Goal: Transaction & Acquisition: Book appointment/travel/reservation

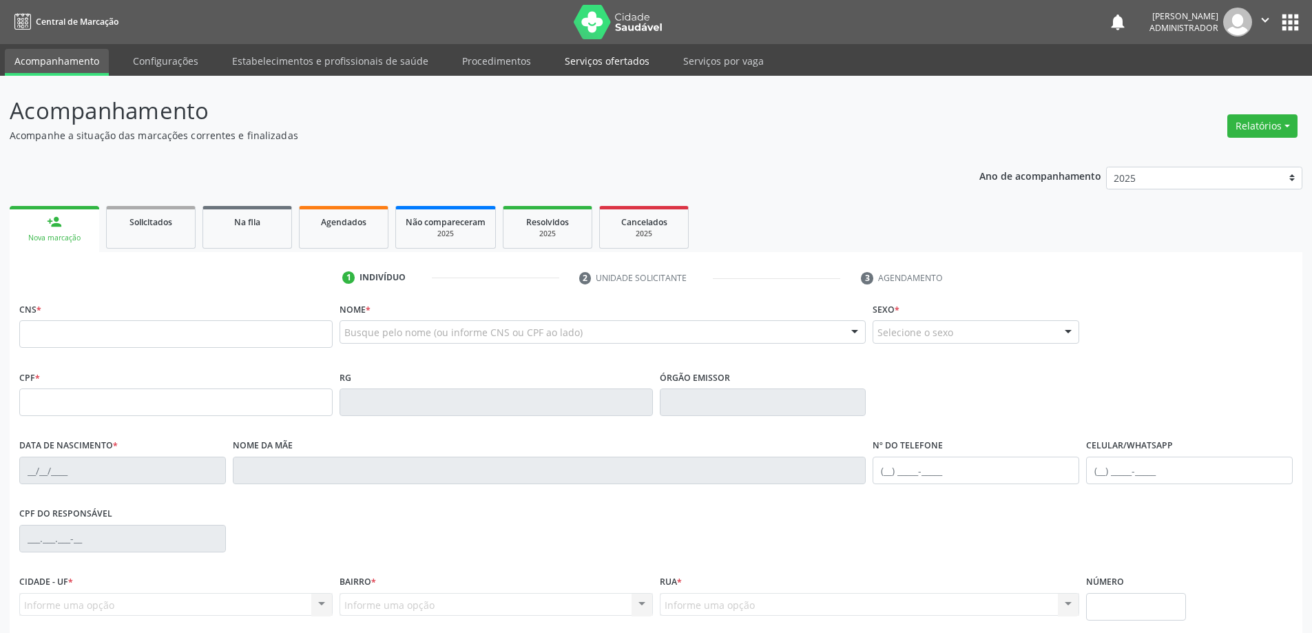
click at [581, 63] on link "Serviços ofertados" at bounding box center [607, 61] width 104 height 24
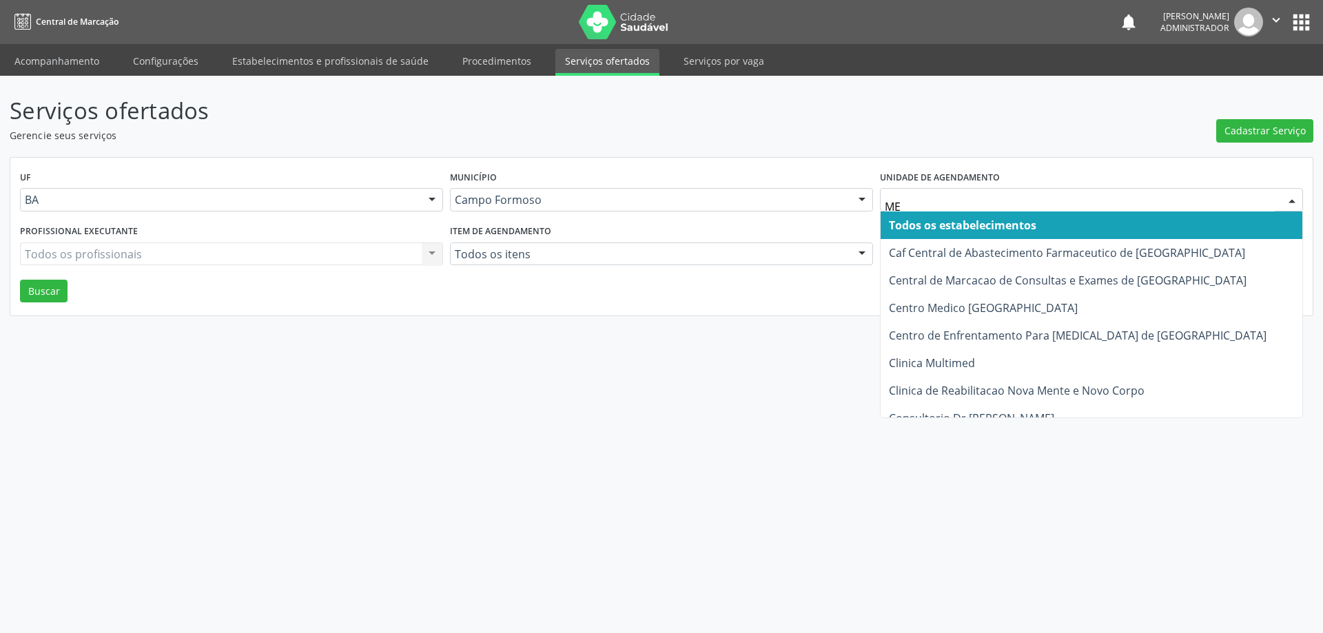
type input "MED"
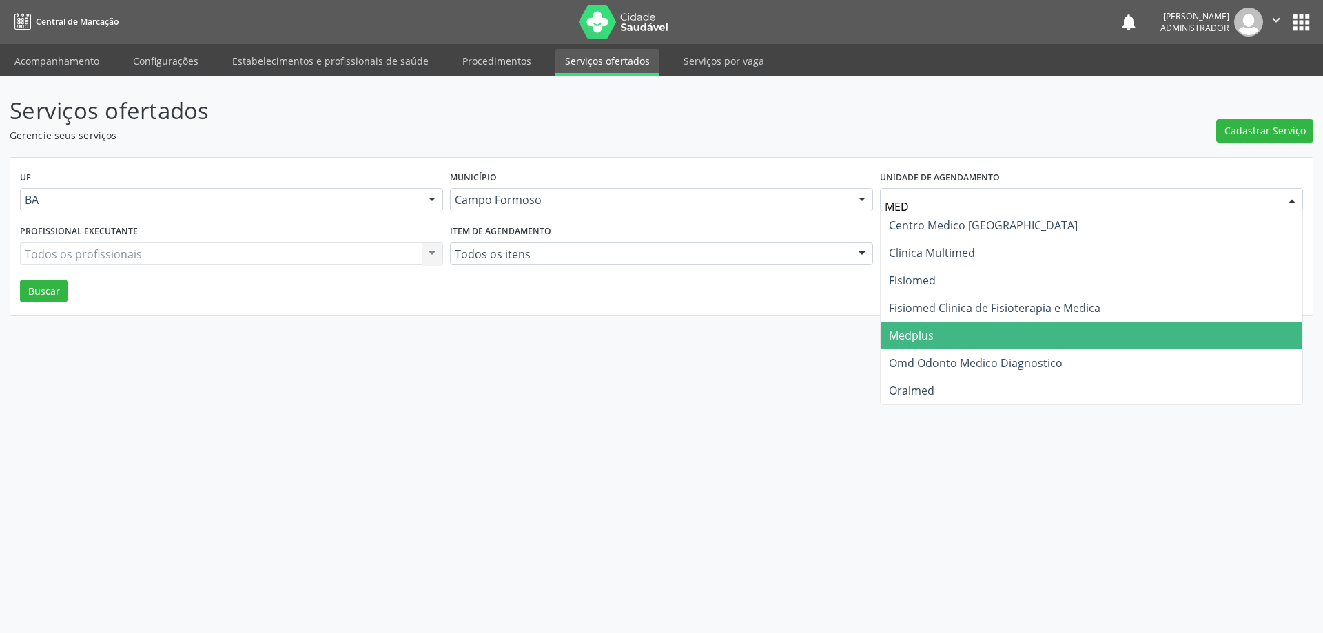
click at [921, 335] on span "Medplus" at bounding box center [911, 335] width 45 height 15
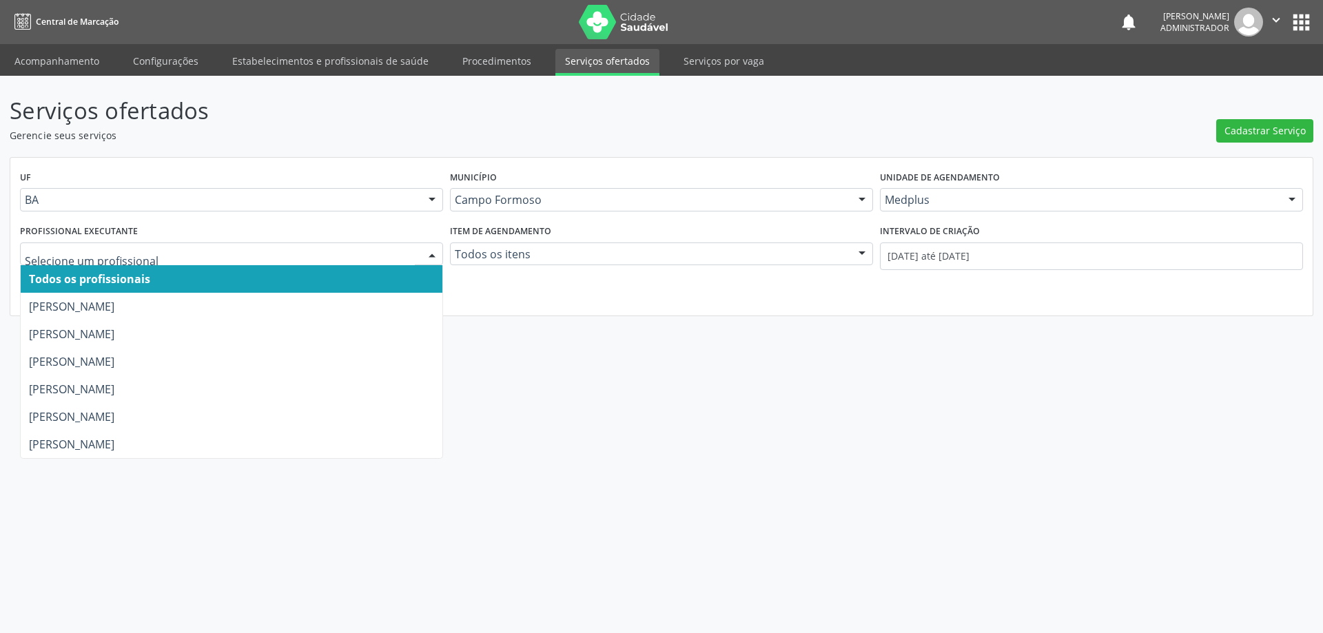
click at [431, 250] on div at bounding box center [432, 254] width 21 height 23
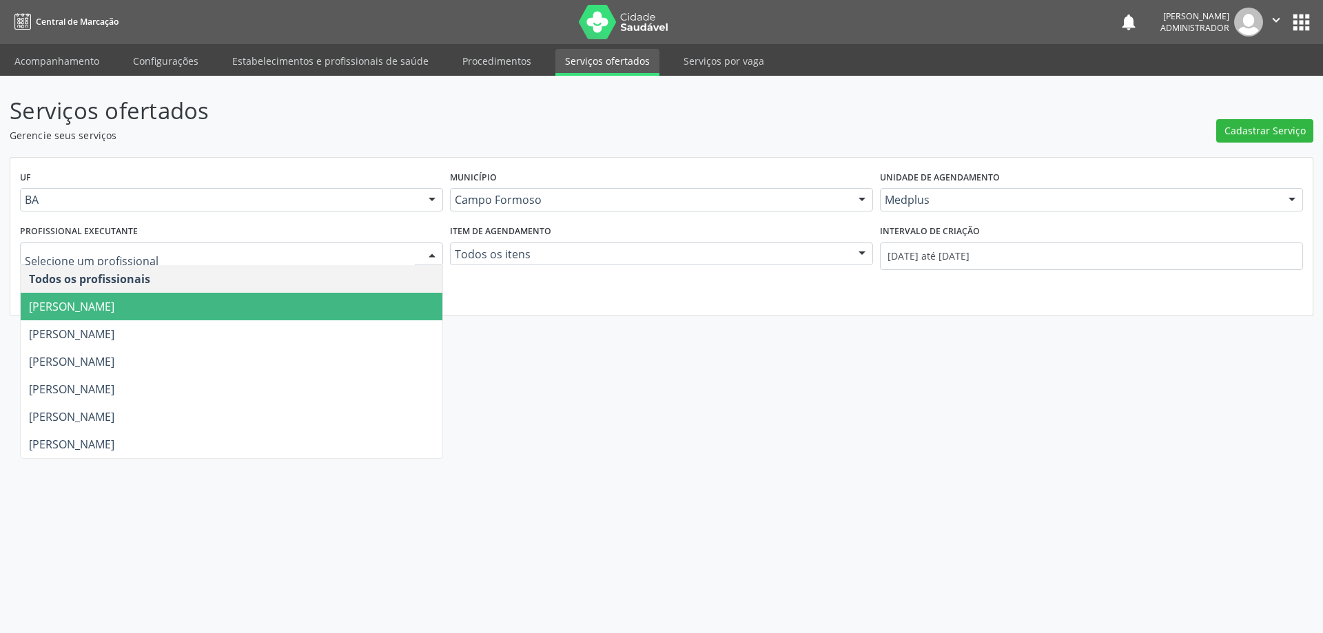
click at [372, 297] on span "[PERSON_NAME]" at bounding box center [232, 307] width 422 height 28
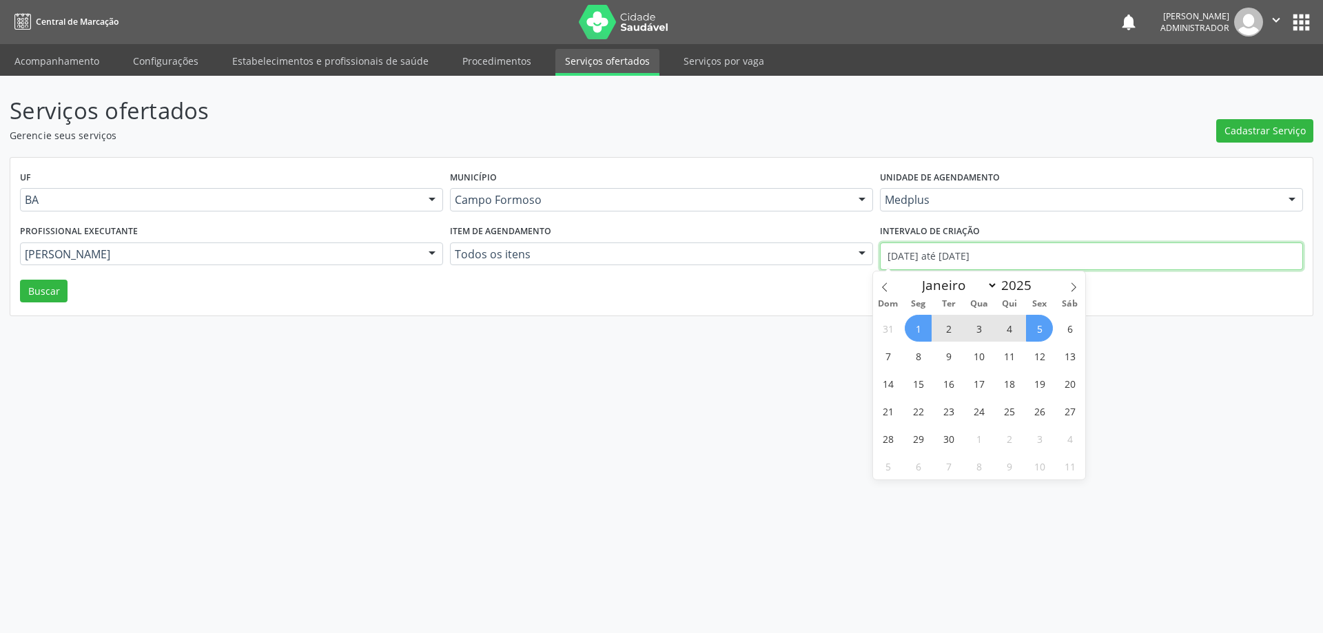
click at [953, 252] on input "01/09/2025 até 05/09/2025" at bounding box center [1091, 257] width 423 height 28
click at [880, 290] on icon at bounding box center [885, 287] width 10 height 10
select select "7"
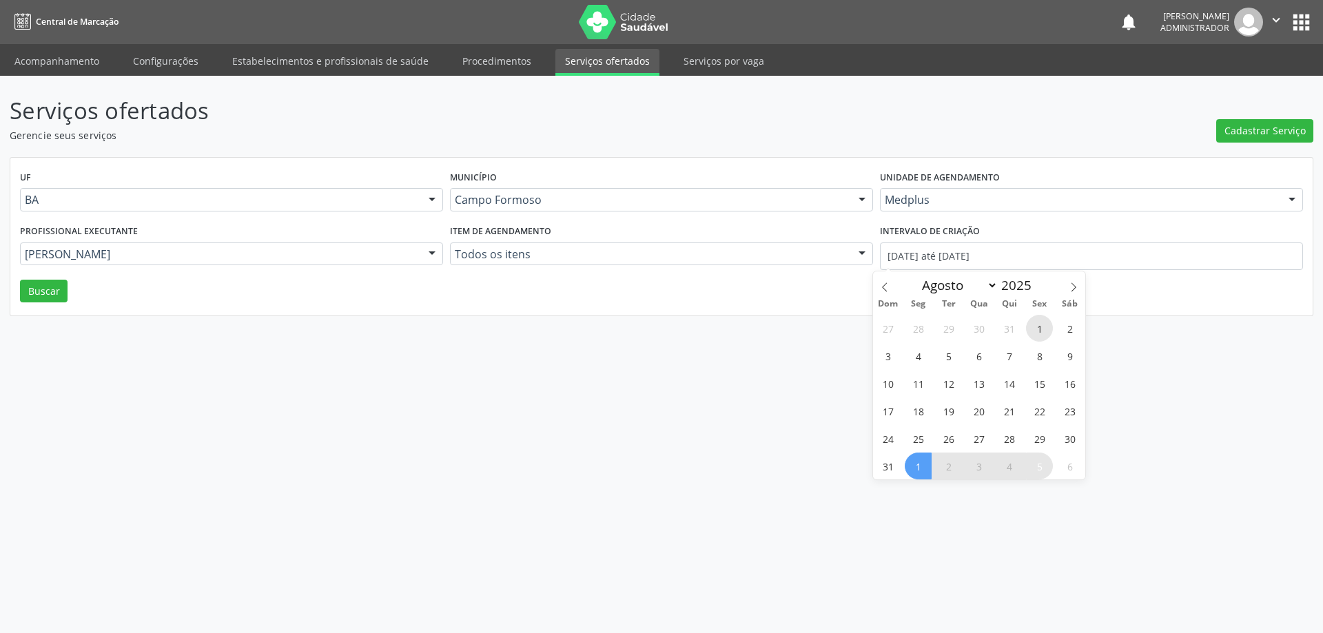
click at [1036, 321] on span "1" at bounding box center [1039, 328] width 27 height 27
type input "01/08/2025"
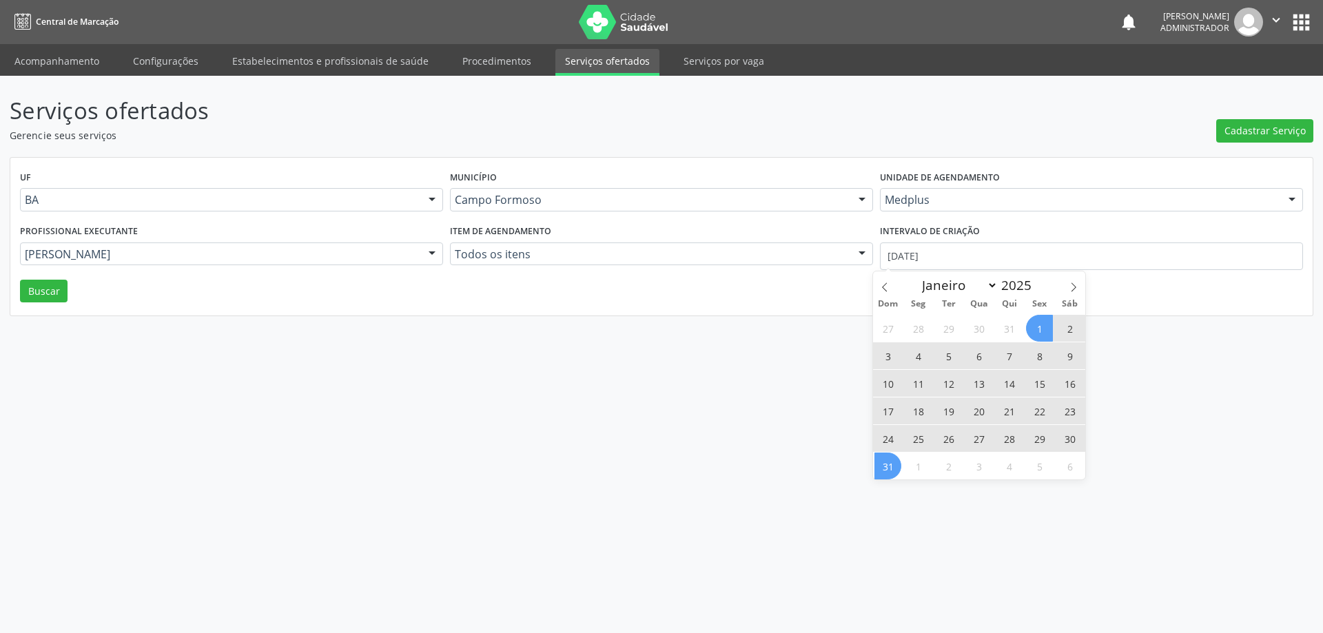
click at [883, 471] on span "31" at bounding box center [887, 466] width 27 height 27
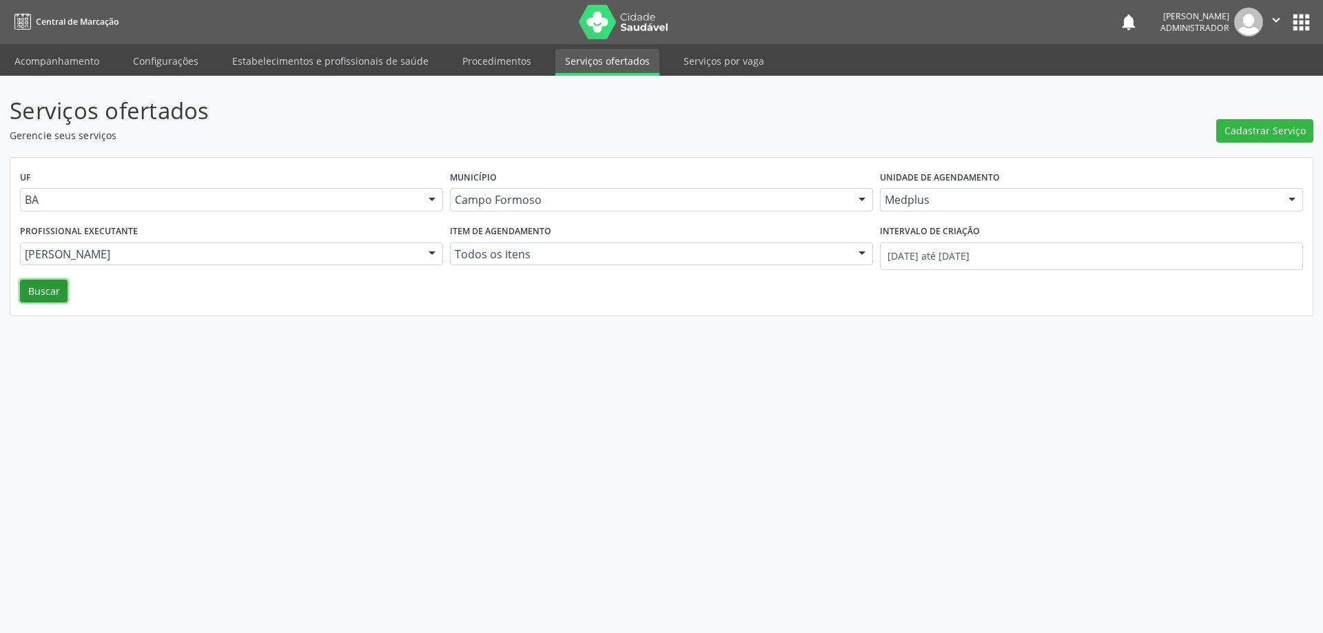
click at [56, 288] on button "Buscar" at bounding box center [44, 291] width 48 height 23
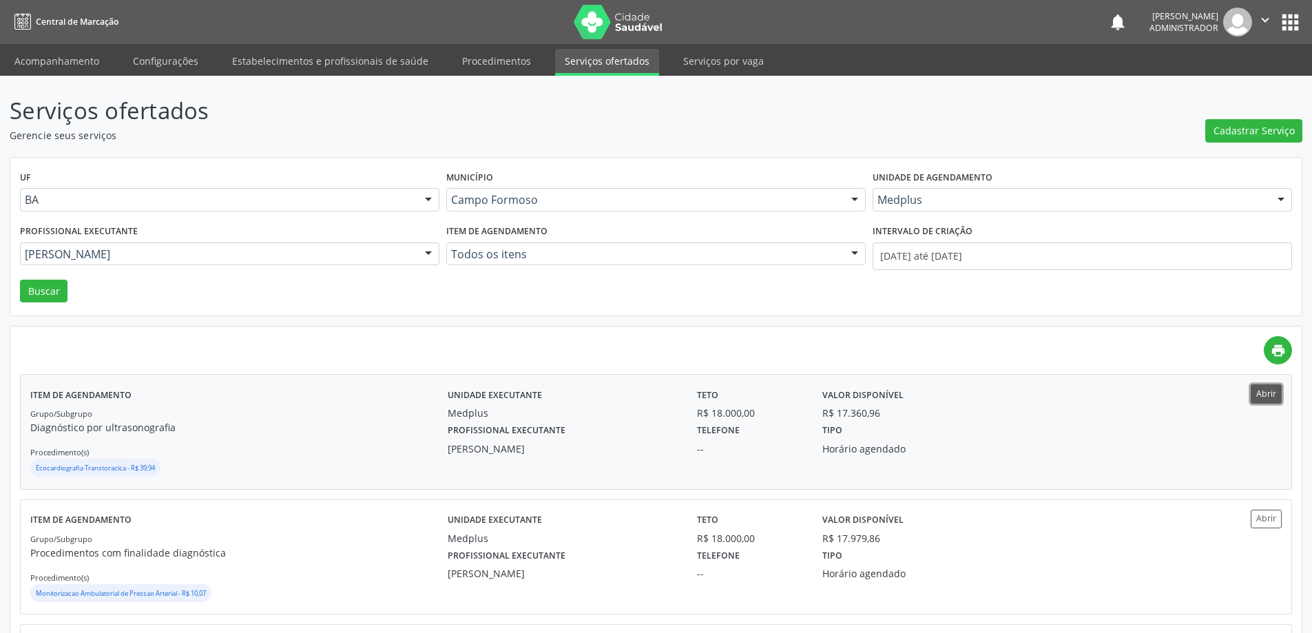
click at [1261, 395] on button "Abrir" at bounding box center [1266, 393] width 31 height 19
click at [36, 291] on button "Buscar" at bounding box center [44, 291] width 48 height 23
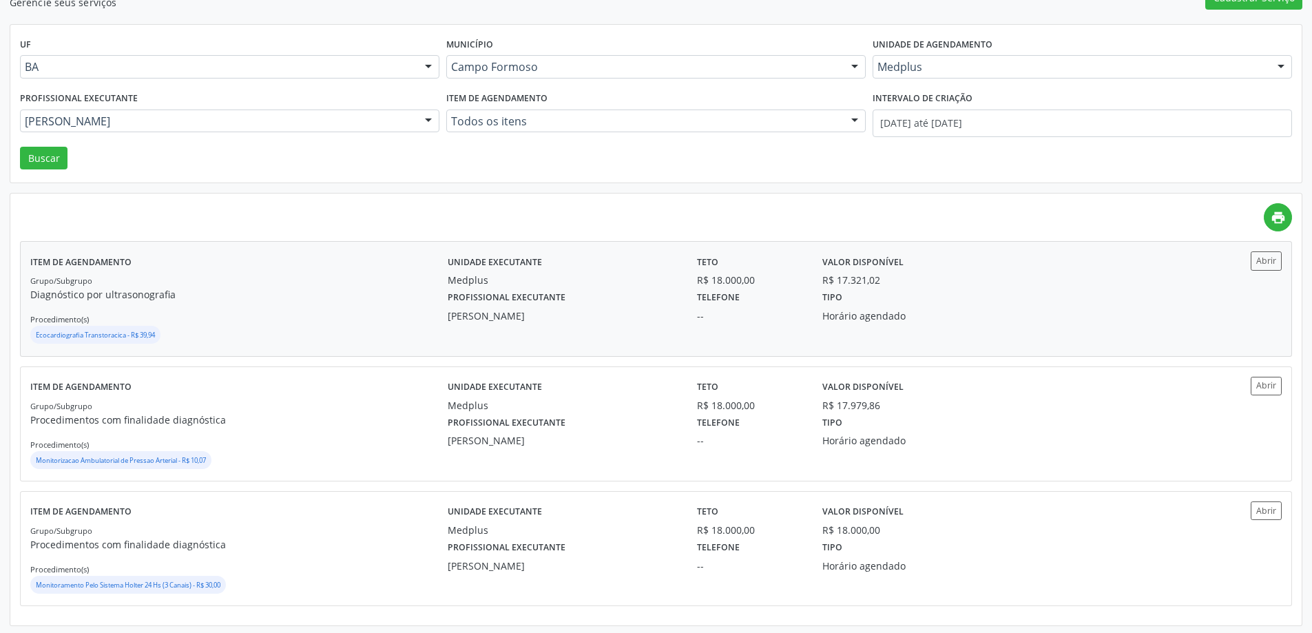
scroll to position [136, 0]
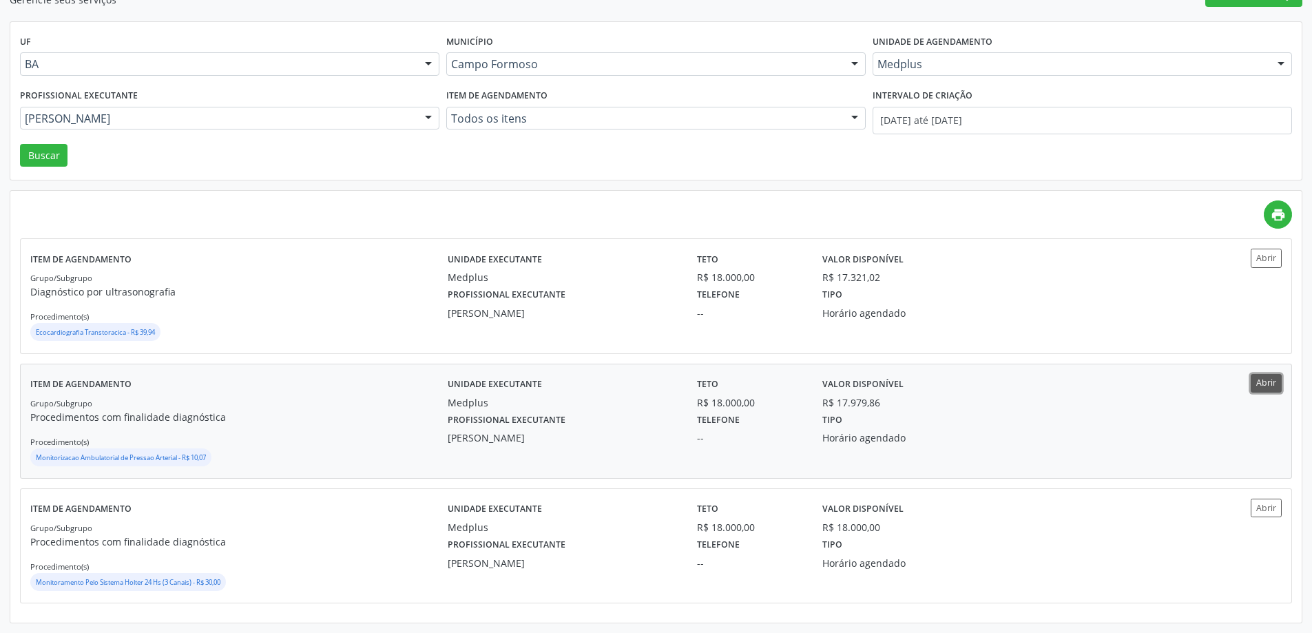
click at [1270, 383] on button "Abrir" at bounding box center [1266, 383] width 31 height 19
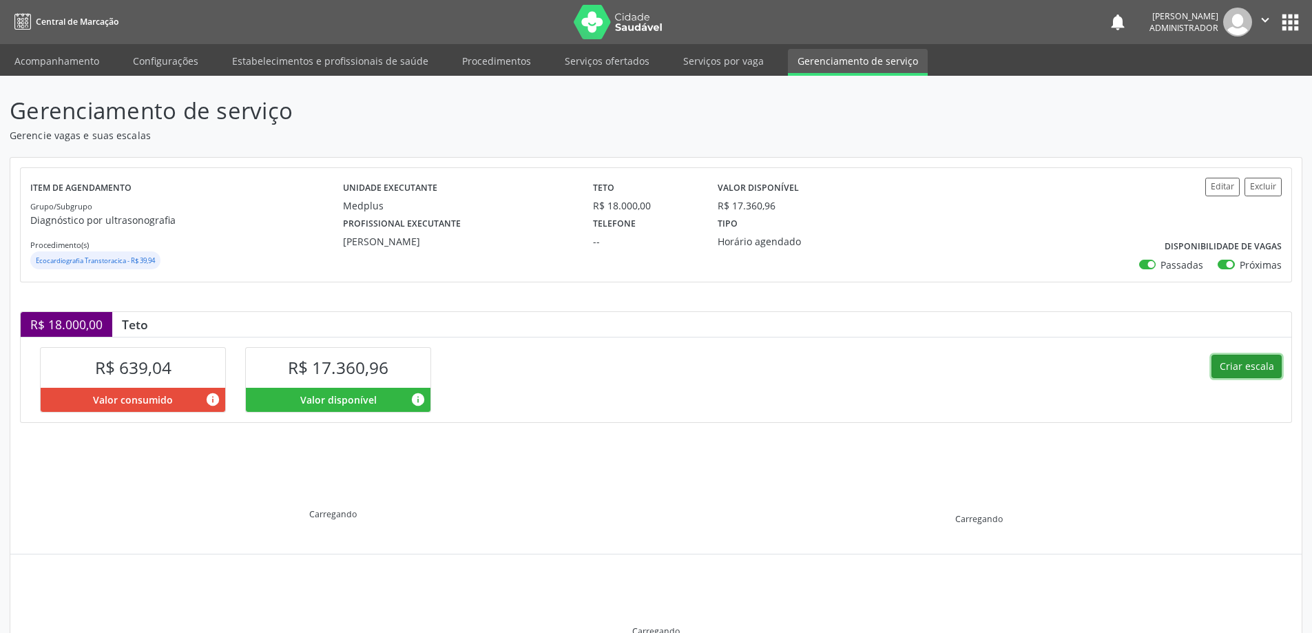
click at [1232, 369] on button "Criar escala" at bounding box center [1247, 366] width 70 height 23
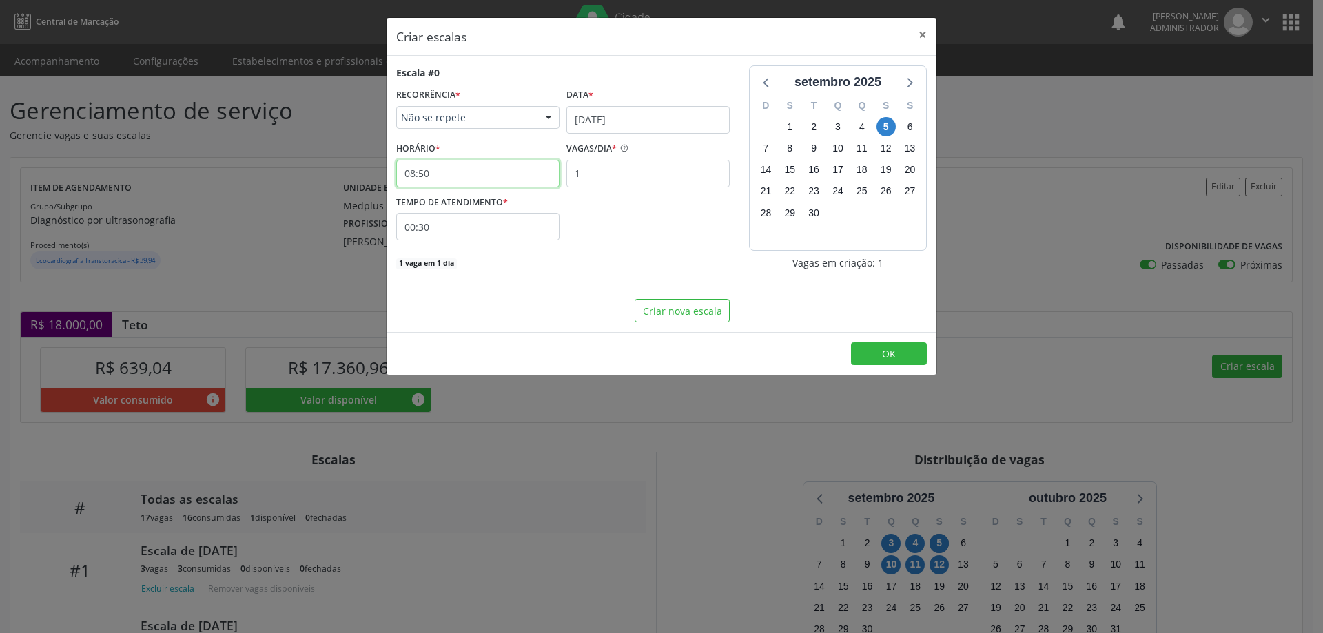
click at [494, 172] on input "08:50" at bounding box center [477, 174] width 163 height 28
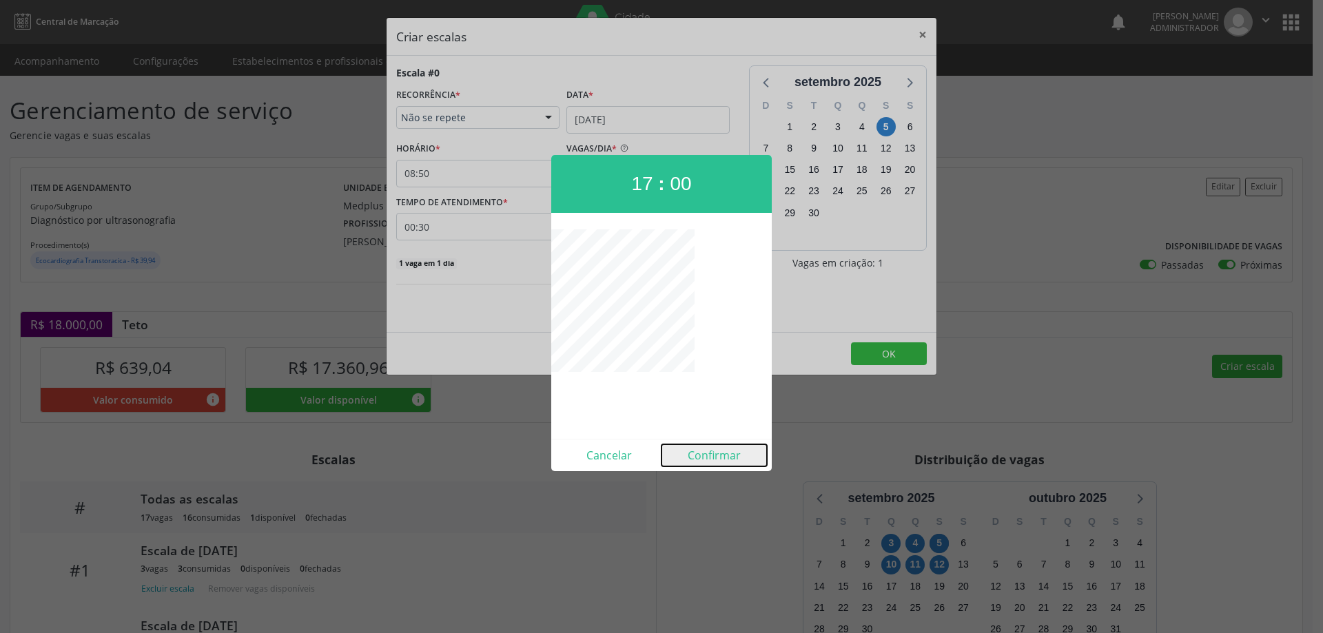
click at [706, 453] on button "Confirmar" at bounding box center [713, 455] width 105 height 22
type input "17:00"
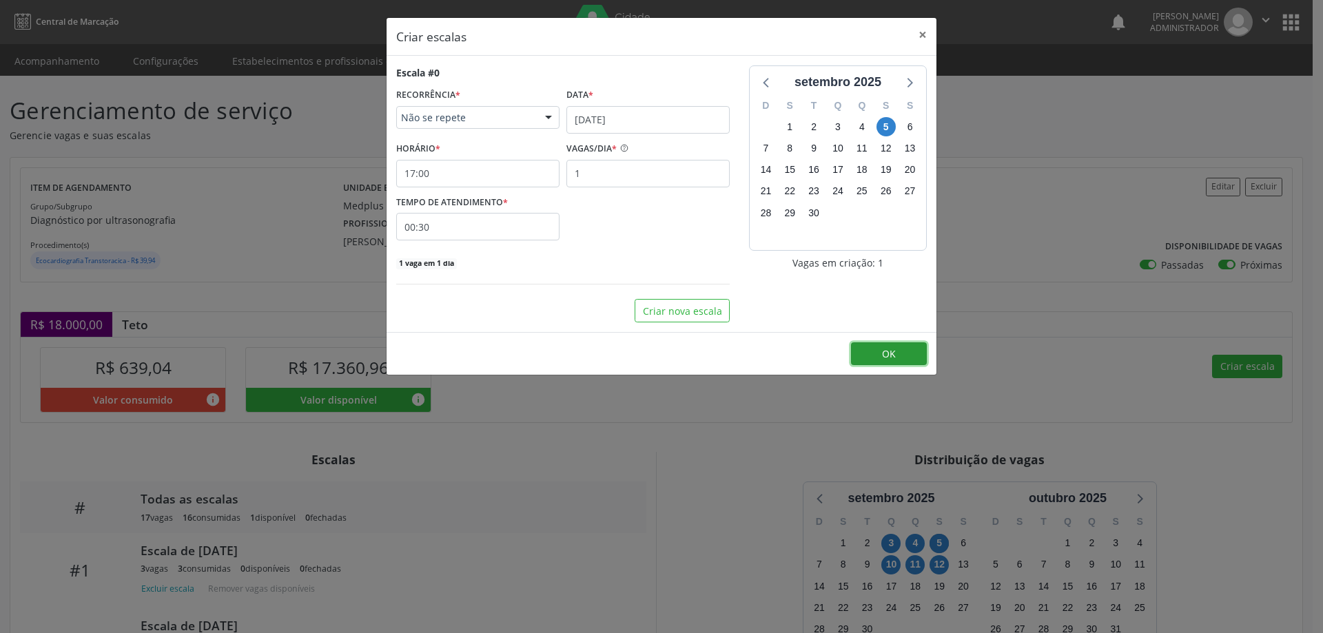
click at [904, 354] on button "OK" at bounding box center [889, 353] width 76 height 23
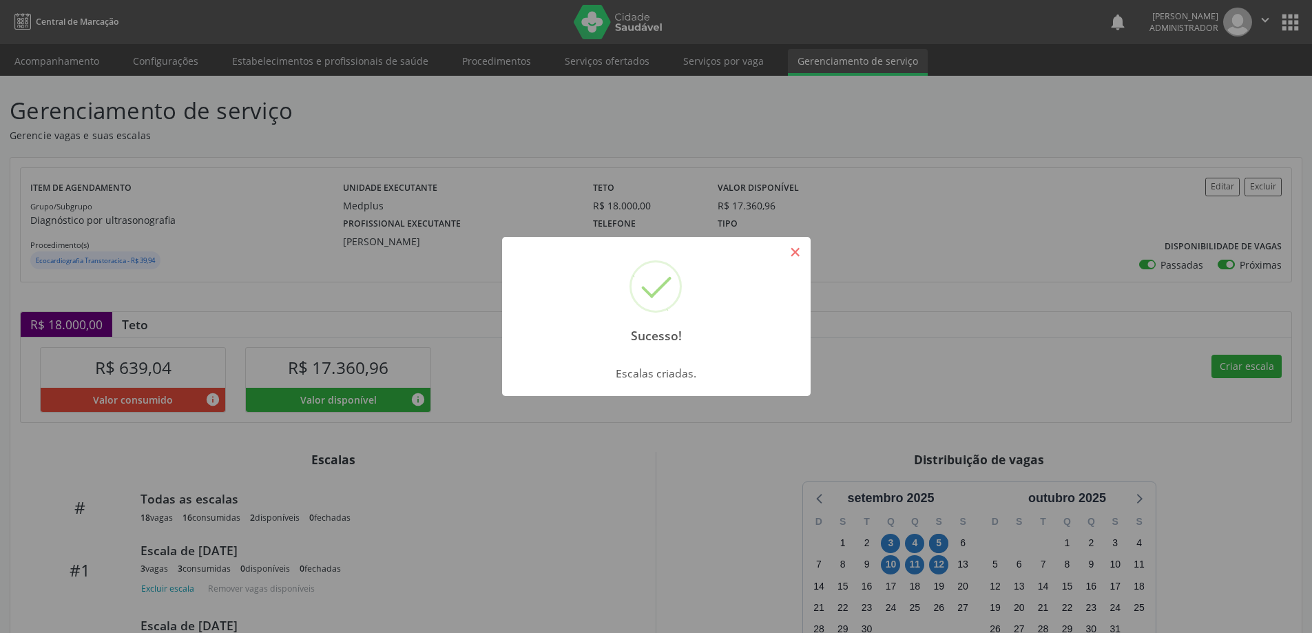
click at [799, 248] on button "×" at bounding box center [795, 251] width 23 height 23
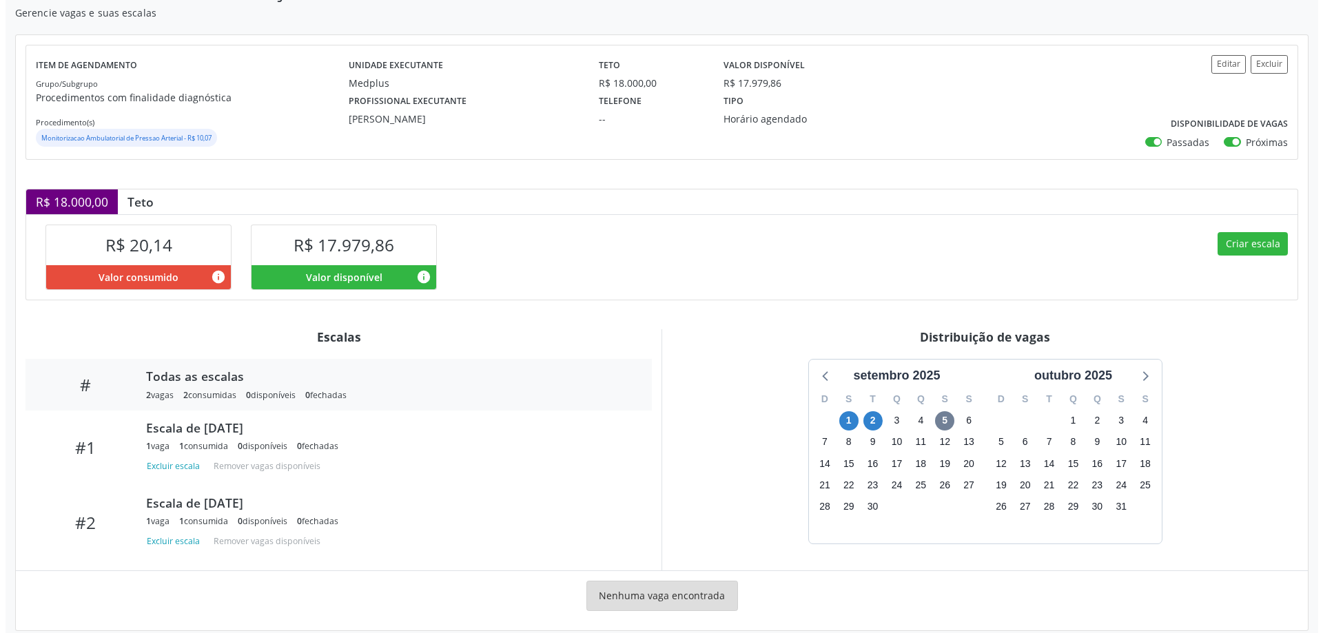
scroll to position [138, 0]
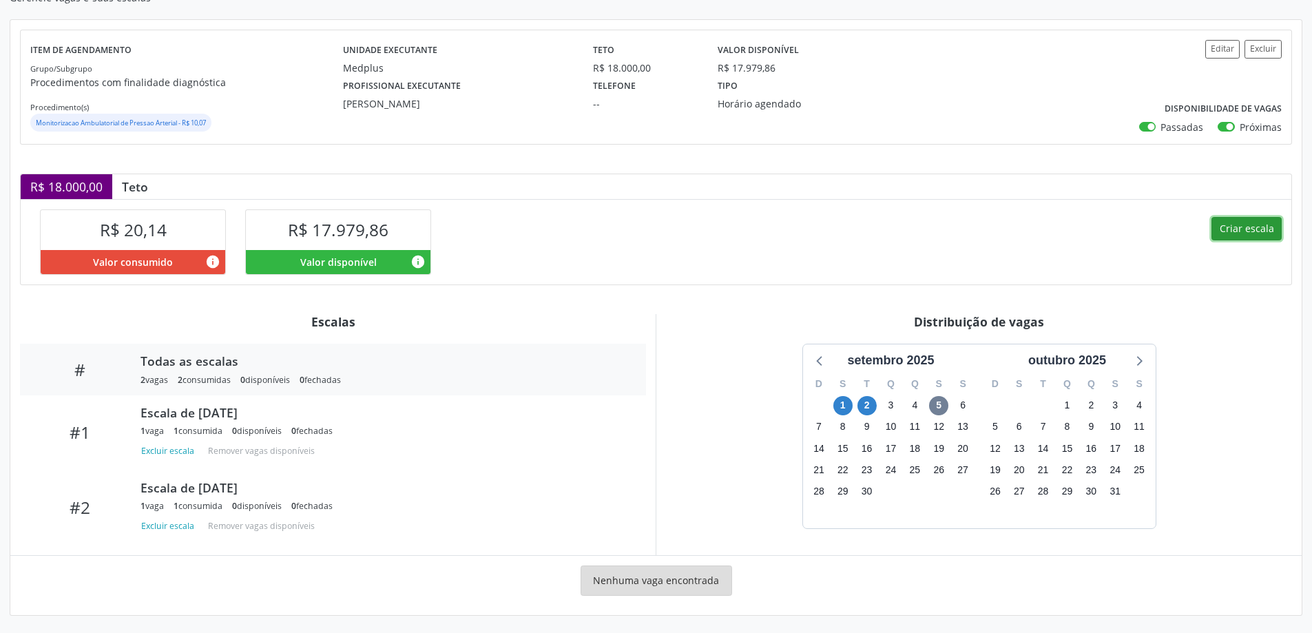
click at [1246, 228] on button "Criar escala" at bounding box center [1247, 228] width 70 height 23
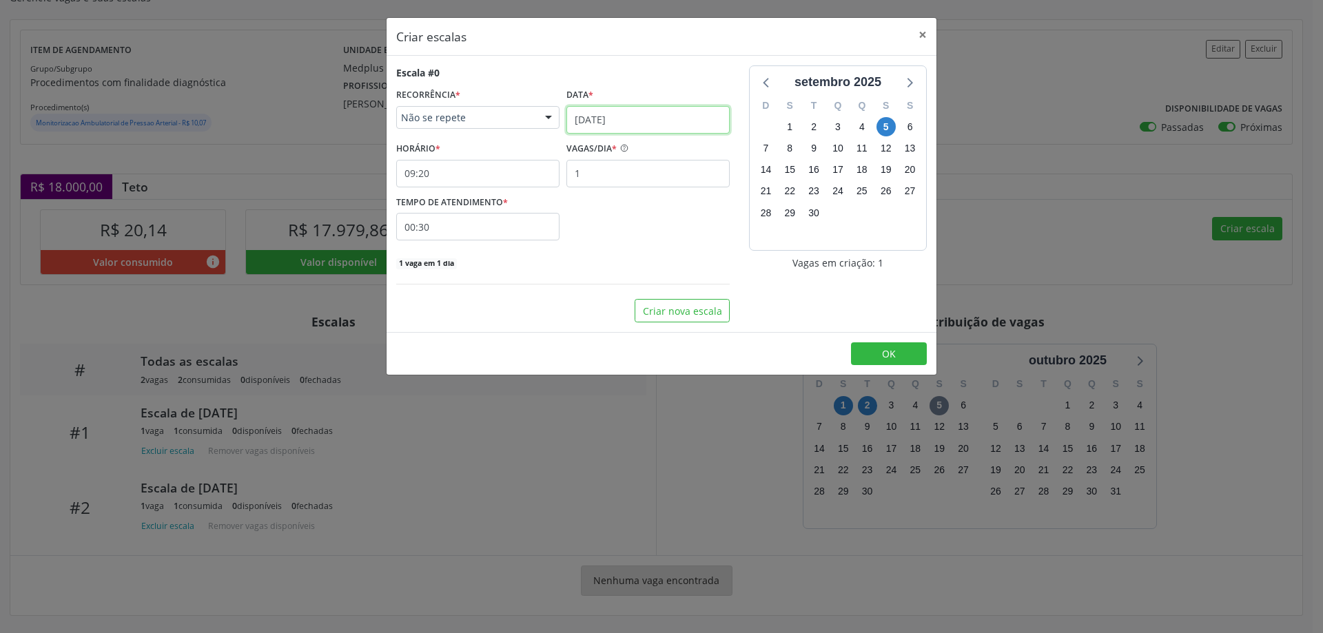
click at [621, 118] on input "05/09/2025" at bounding box center [647, 120] width 163 height 28
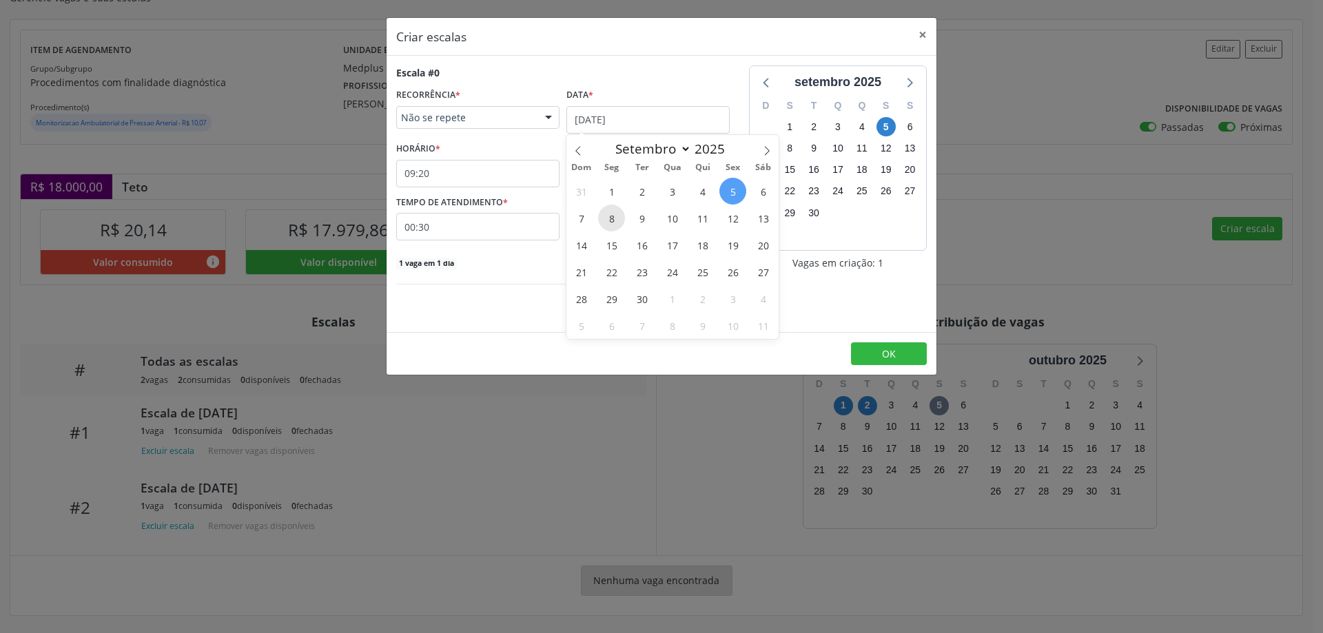
click at [610, 213] on span "8" at bounding box center [611, 218] width 27 height 27
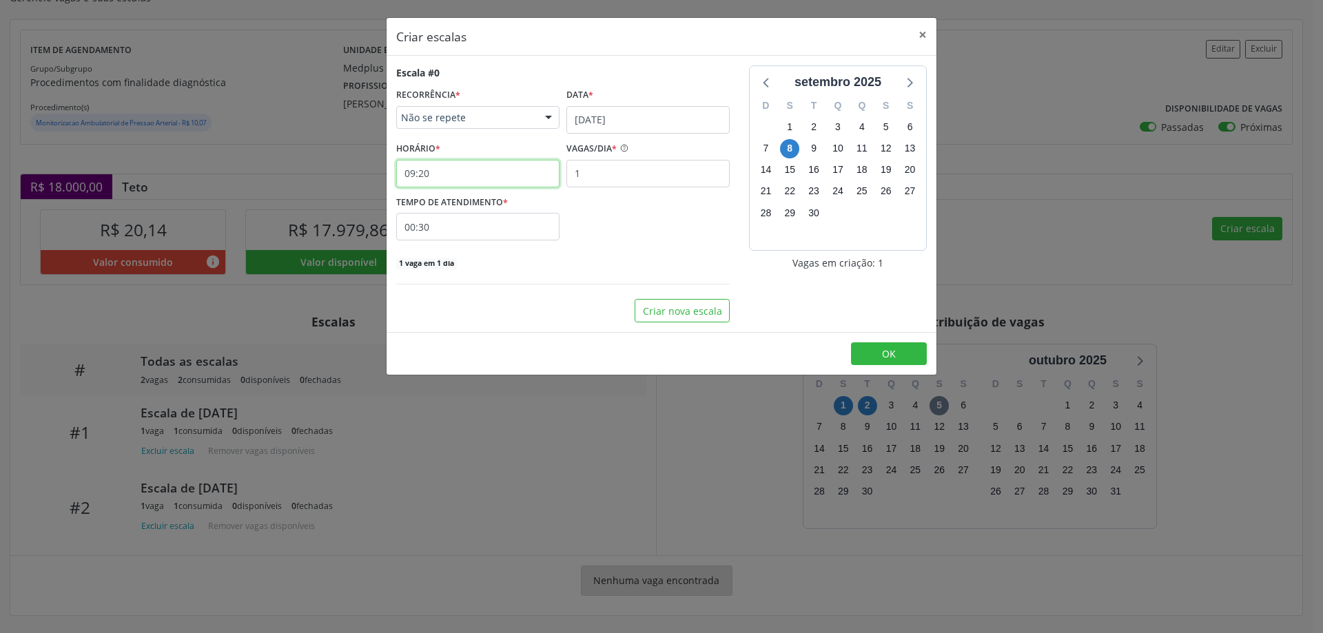
click at [478, 174] on input "09:20" at bounding box center [477, 174] width 163 height 28
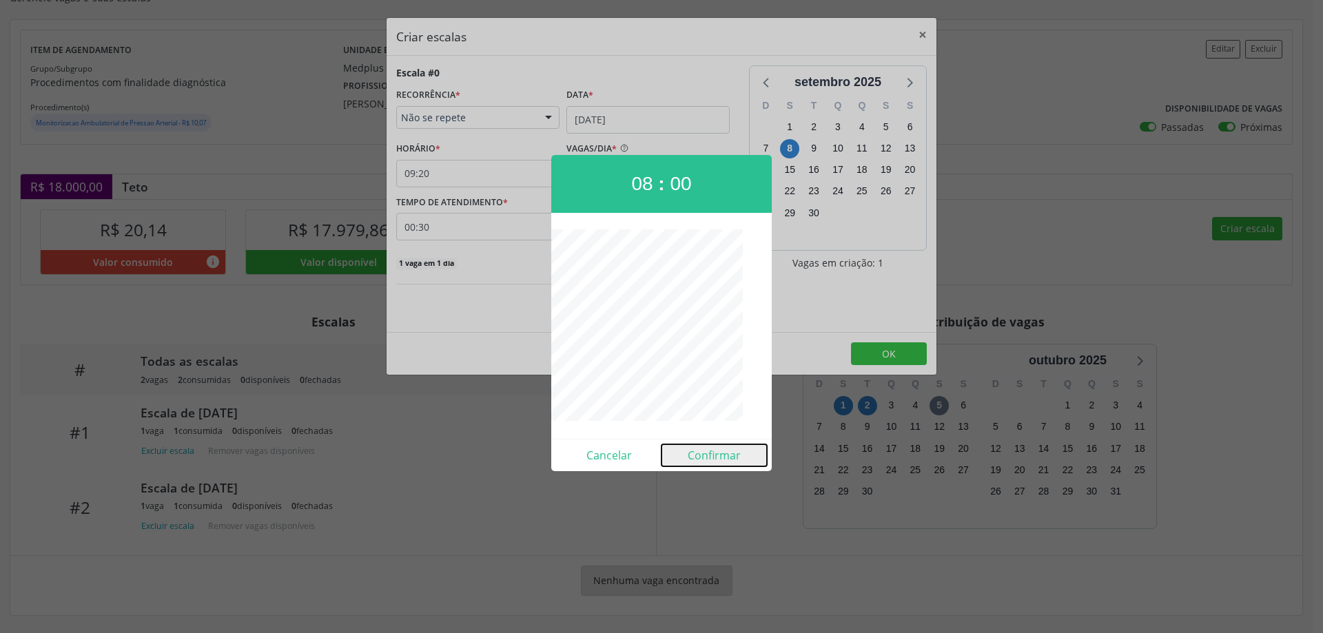
click at [705, 458] on button "Confirmar" at bounding box center [713, 455] width 105 height 22
type input "08:00"
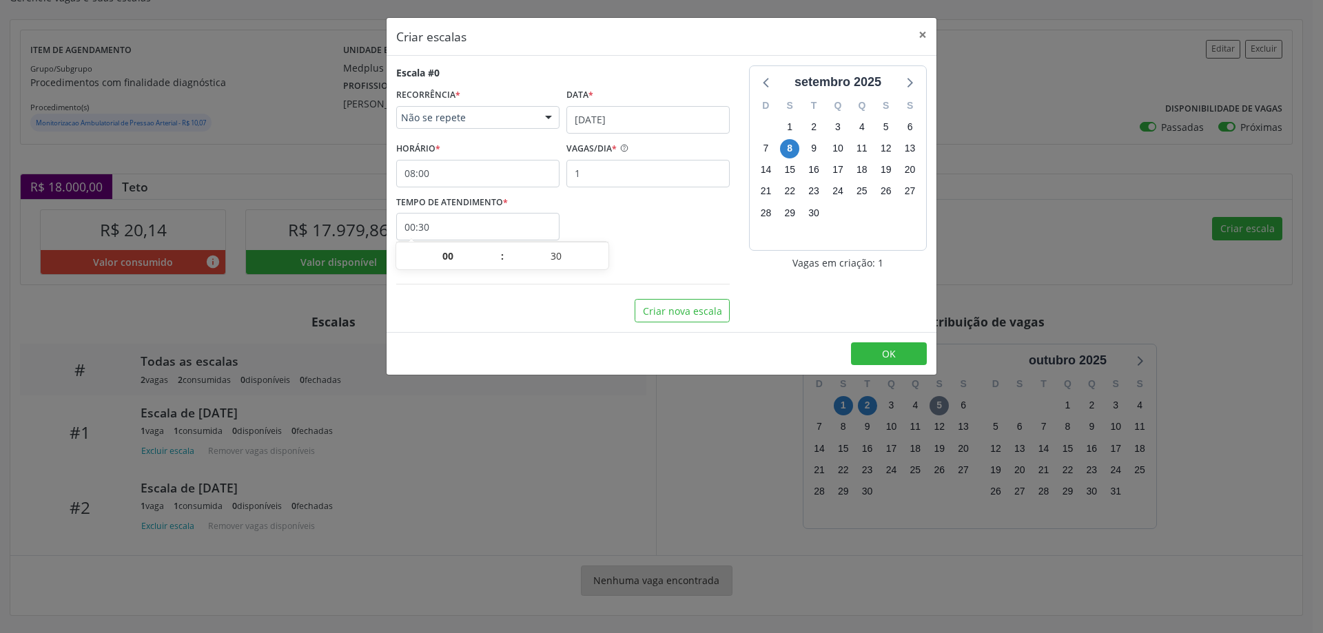
click at [496, 231] on input "00:30" at bounding box center [477, 227] width 163 height 28
click at [606, 265] on span at bounding box center [604, 263] width 10 height 14
type input "00:25"
type input "25"
click at [606, 265] on span at bounding box center [604, 263] width 10 height 14
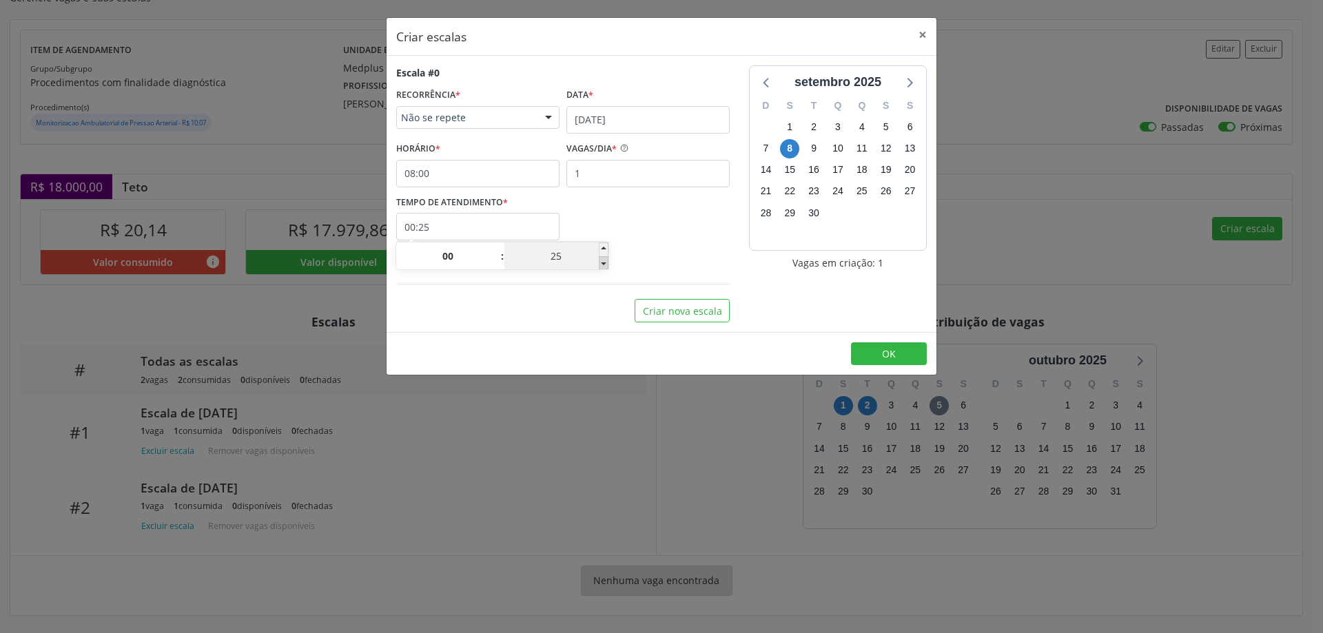
type input "00:20"
type input "20"
click at [902, 353] on button "OK" at bounding box center [889, 353] width 76 height 23
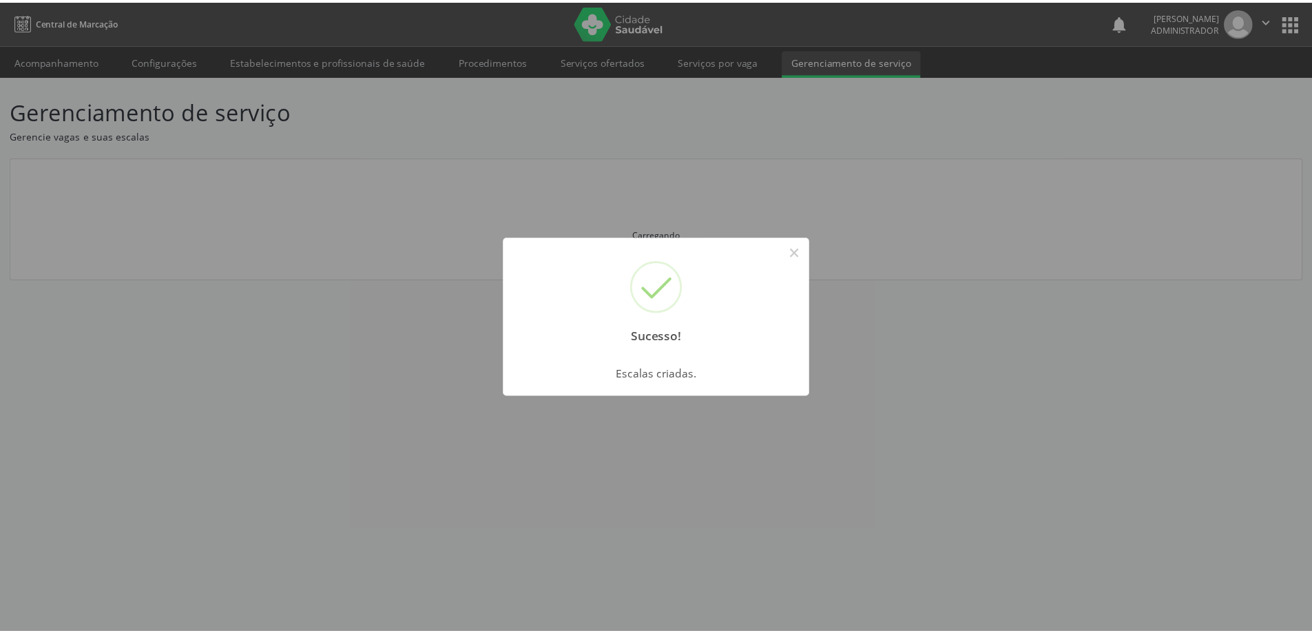
scroll to position [0, 0]
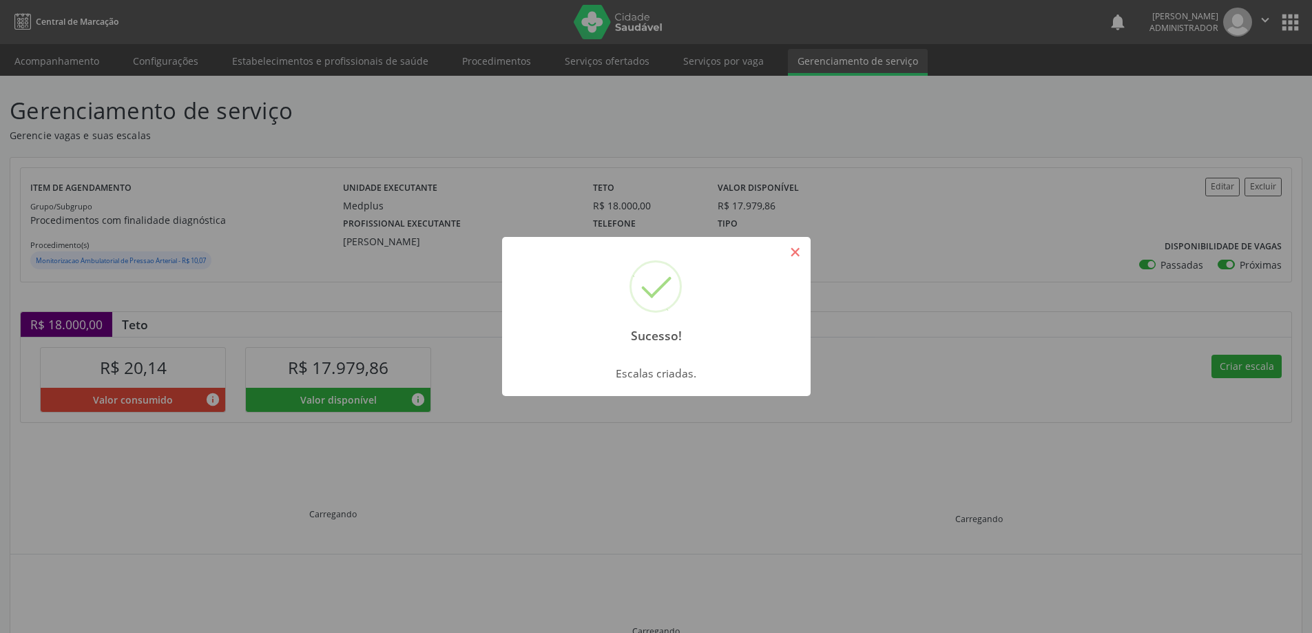
click at [791, 247] on button "×" at bounding box center [795, 251] width 23 height 23
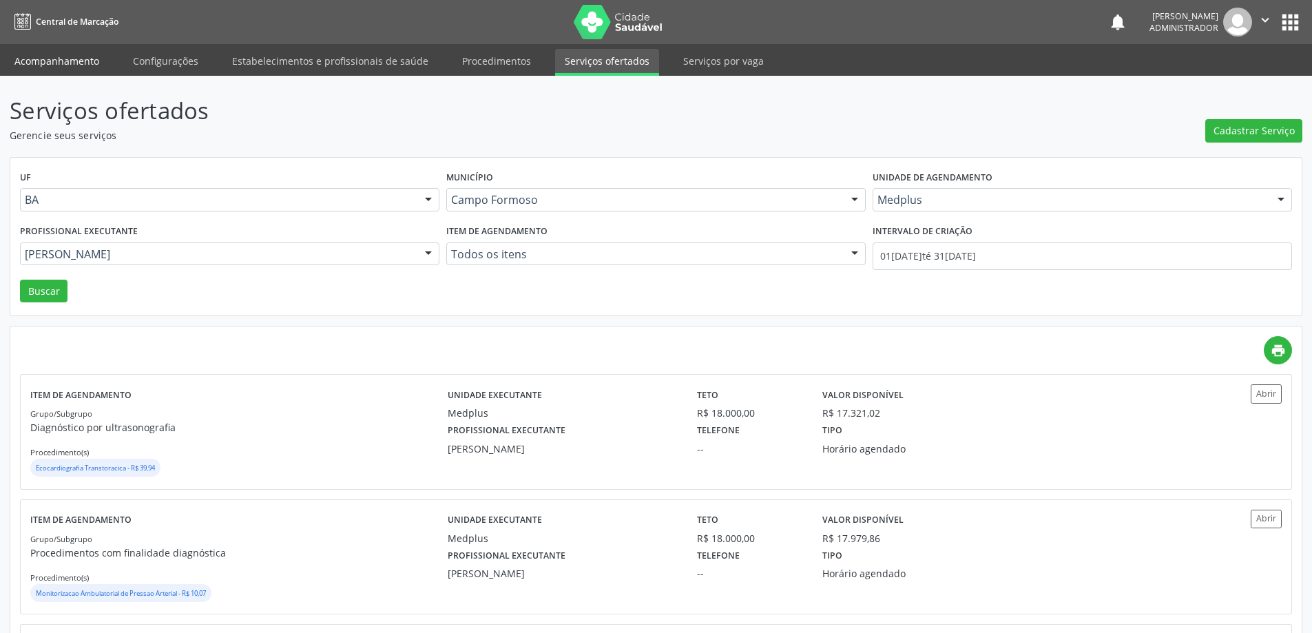
click at [70, 66] on link "Acompanhamento" at bounding box center [57, 61] width 104 height 24
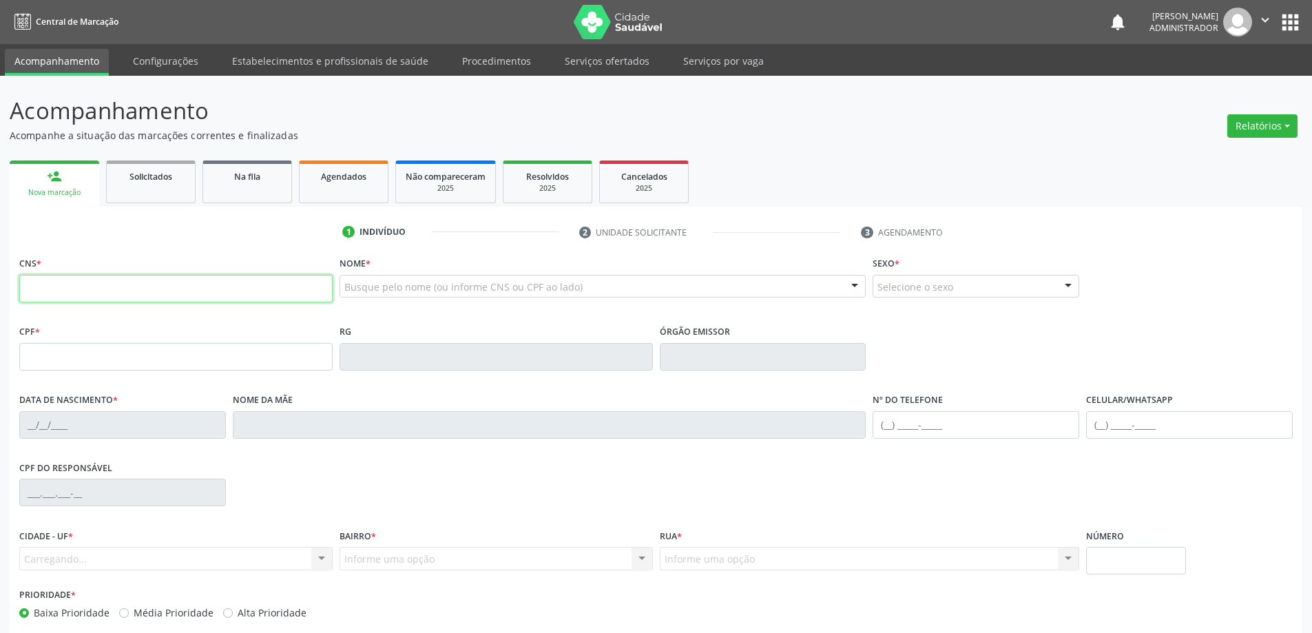
click at [108, 297] on div "1 Indivíduo 2 Unidade solicitante 3 Agendamento CNS * Nome * Busque pelo nome (…" at bounding box center [656, 456] width 1293 height 471
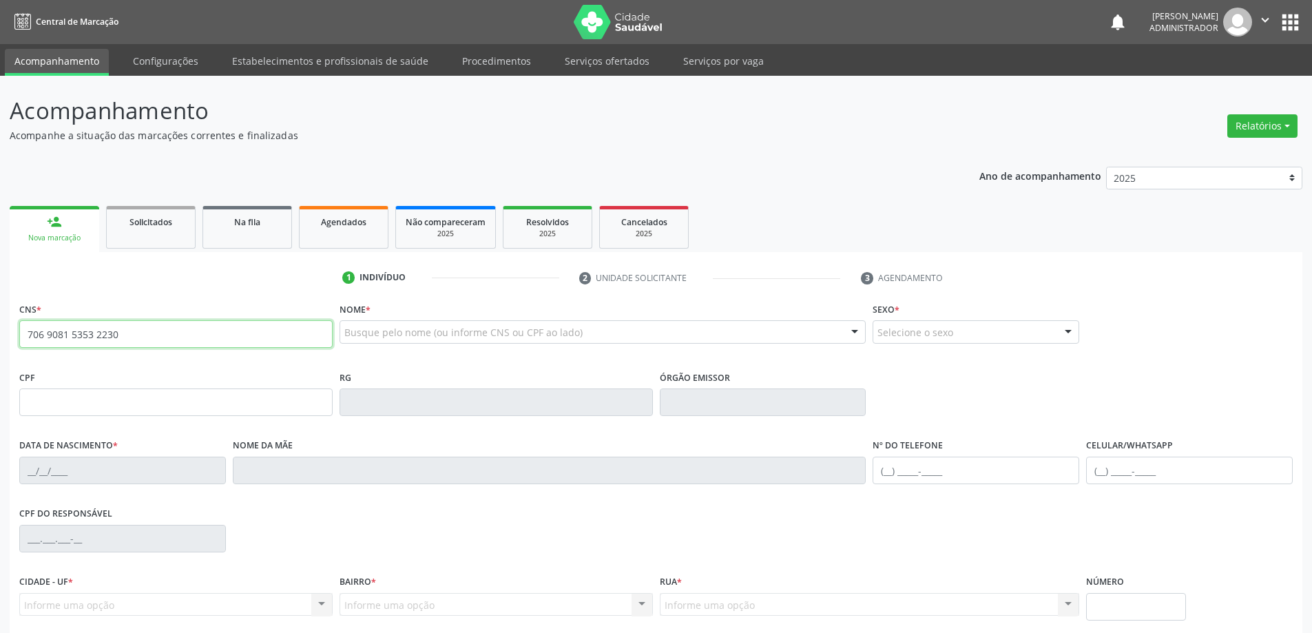
type input "706 9081 5353 2230"
type input "20/01/1957"
type input "(74) 98859-2420"
type input "SN"
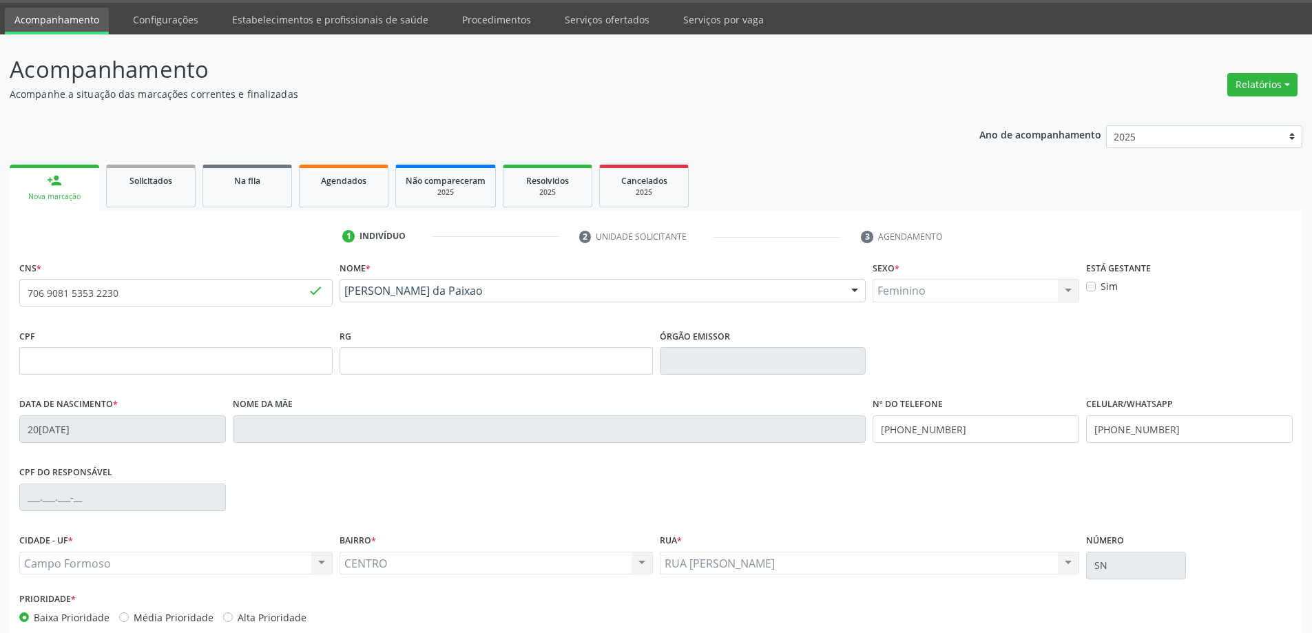
scroll to position [114, 0]
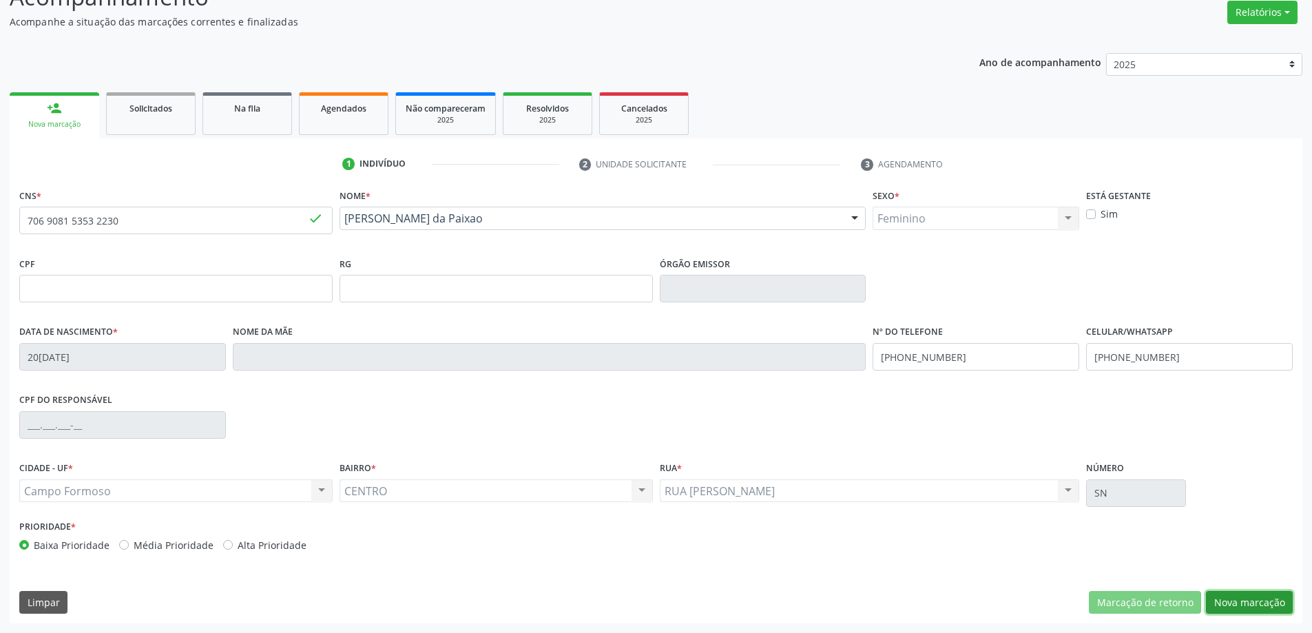
drag, startPoint x: 1239, startPoint y: 610, endPoint x: 1104, endPoint y: 553, distance: 146.4
click at [1238, 607] on button "Nova marcação" at bounding box center [1249, 602] width 87 height 23
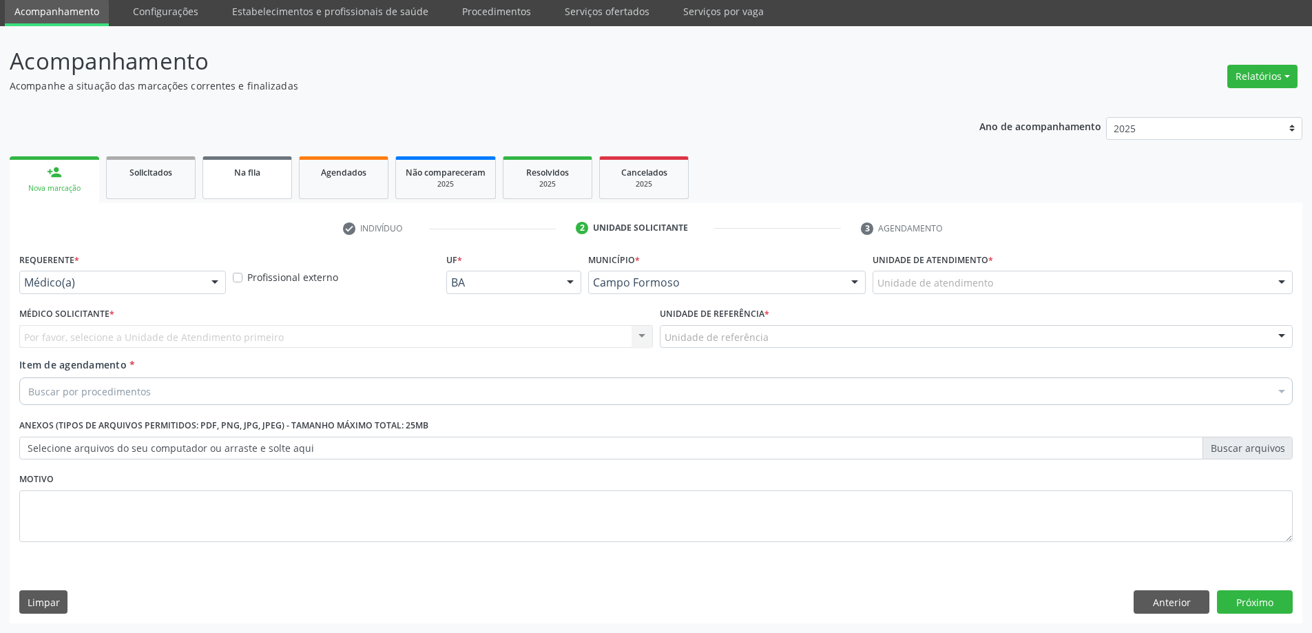
scroll to position [50, 0]
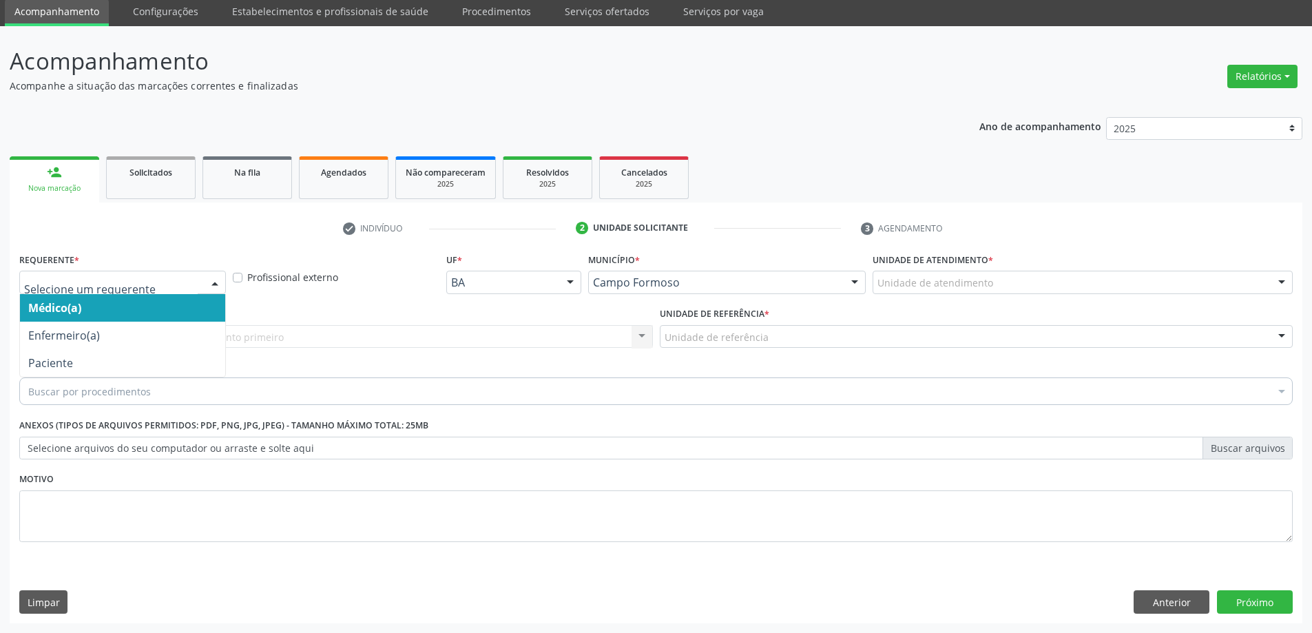
click at [197, 273] on div at bounding box center [122, 282] width 207 height 23
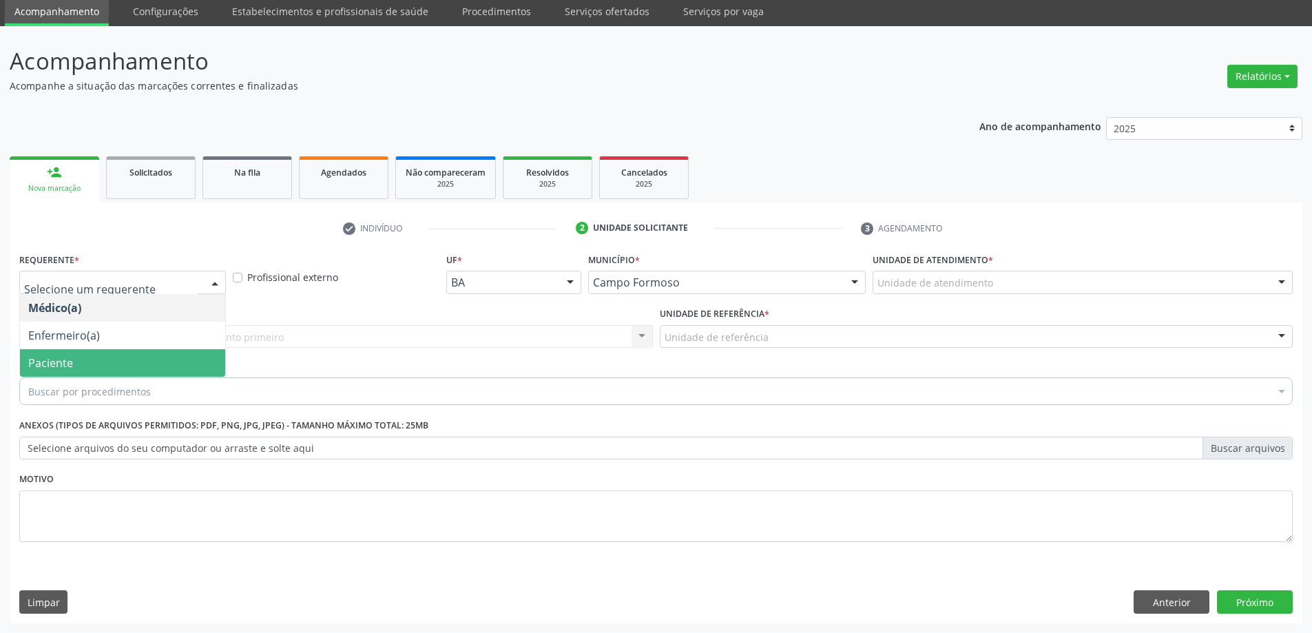
drag, startPoint x: 158, startPoint y: 344, endPoint x: 158, endPoint y: 359, distance: 14.5
click at [158, 359] on ul "Médico(a) Enfermeiro(a) Paciente Nenhum resultado encontrado para: " " Não há n…" at bounding box center [122, 335] width 205 height 83
click at [158, 359] on span "Paciente" at bounding box center [122, 363] width 205 height 28
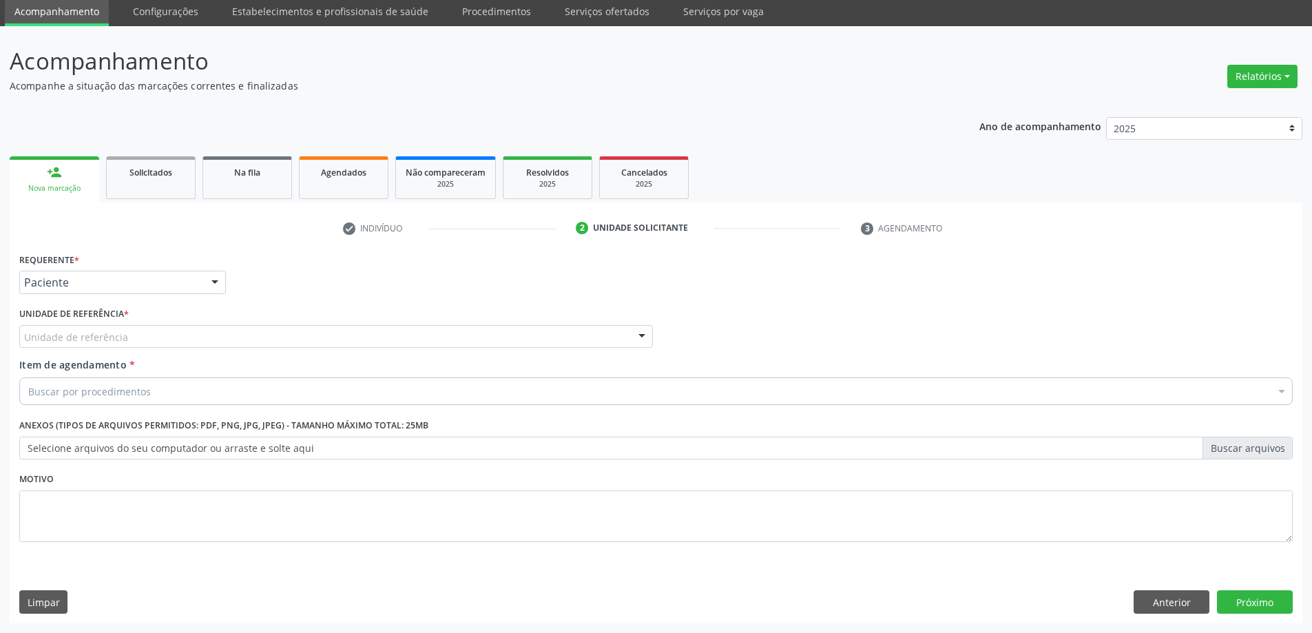
drag, startPoint x: 239, startPoint y: 333, endPoint x: 252, endPoint y: 385, distance: 54.0
click at [240, 341] on div "Unidade de referência" at bounding box center [336, 336] width 634 height 23
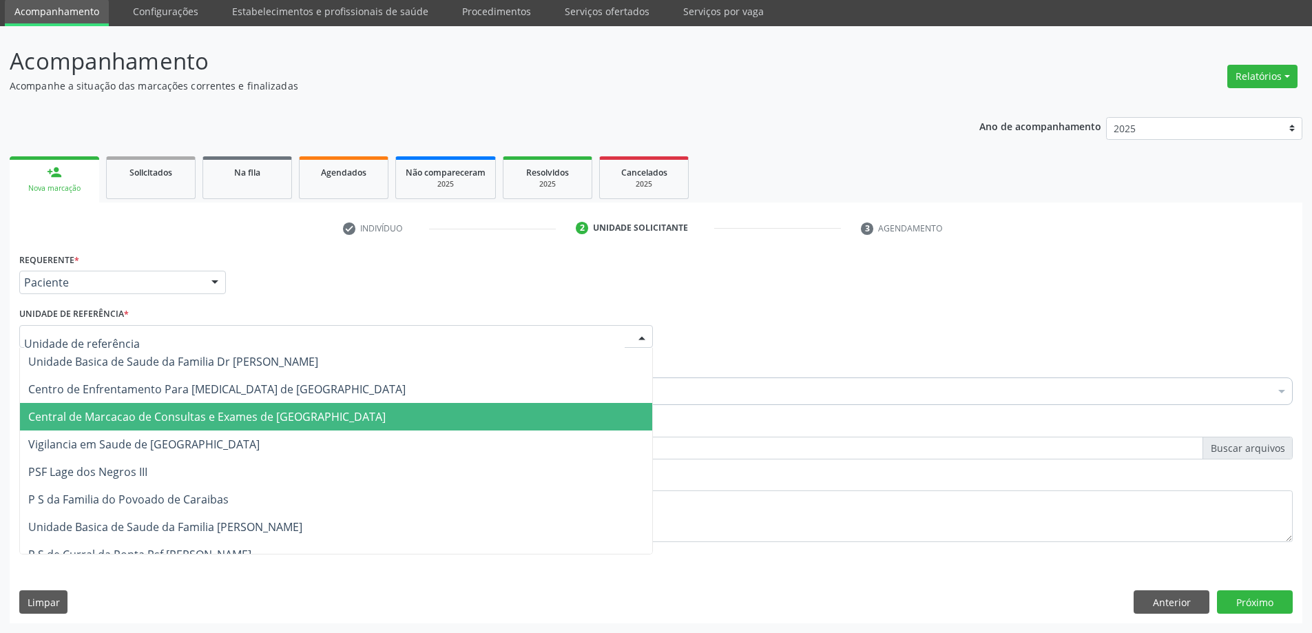
click at [293, 420] on span "Central de Marcacao de Consultas e Exames de Campo Formoso" at bounding box center [207, 416] width 358 height 15
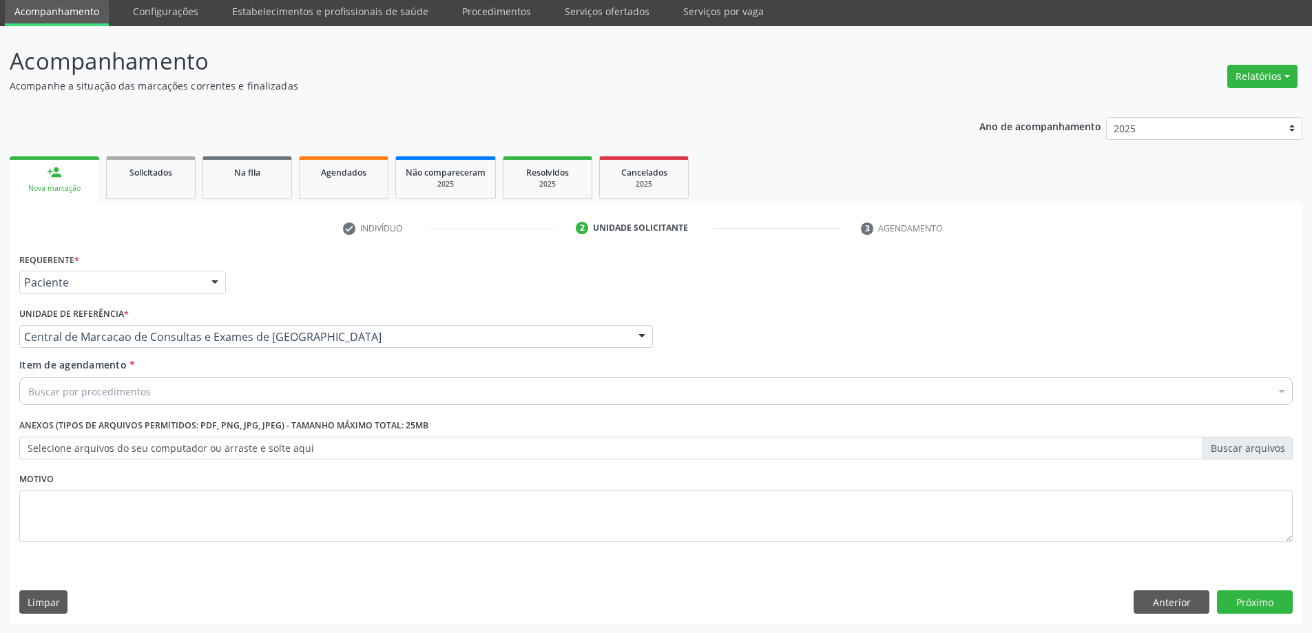
click at [312, 398] on div "Buscar por procedimentos" at bounding box center [656, 392] width 1274 height 28
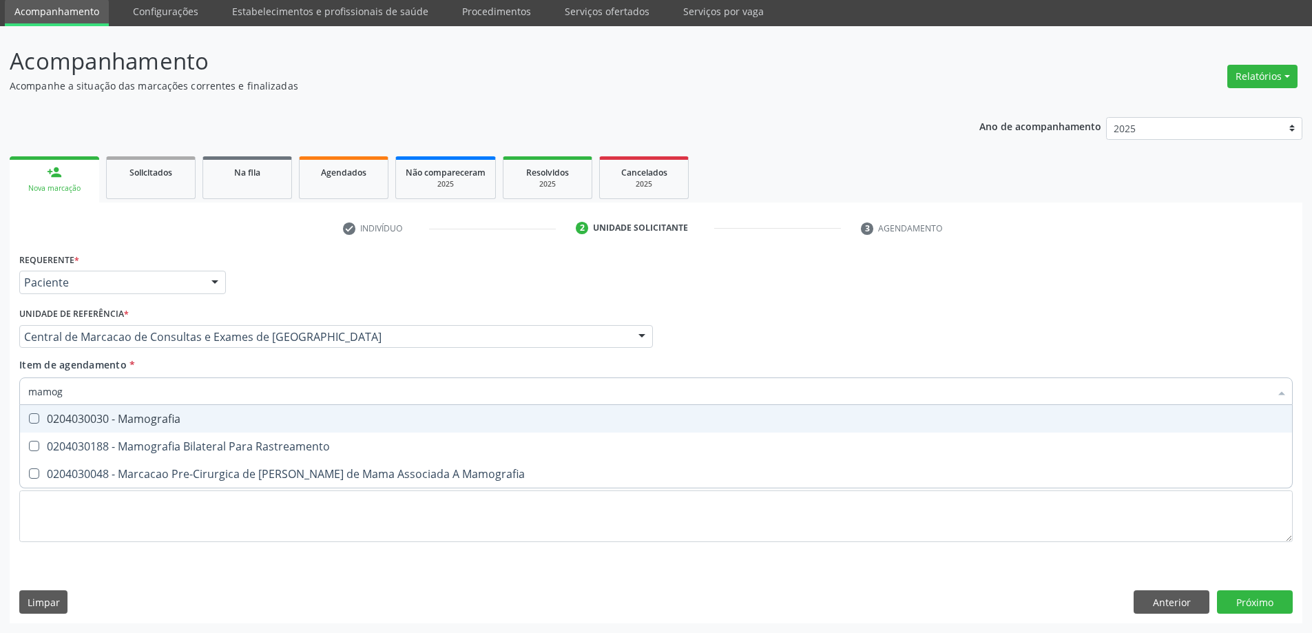
type input "mamogr"
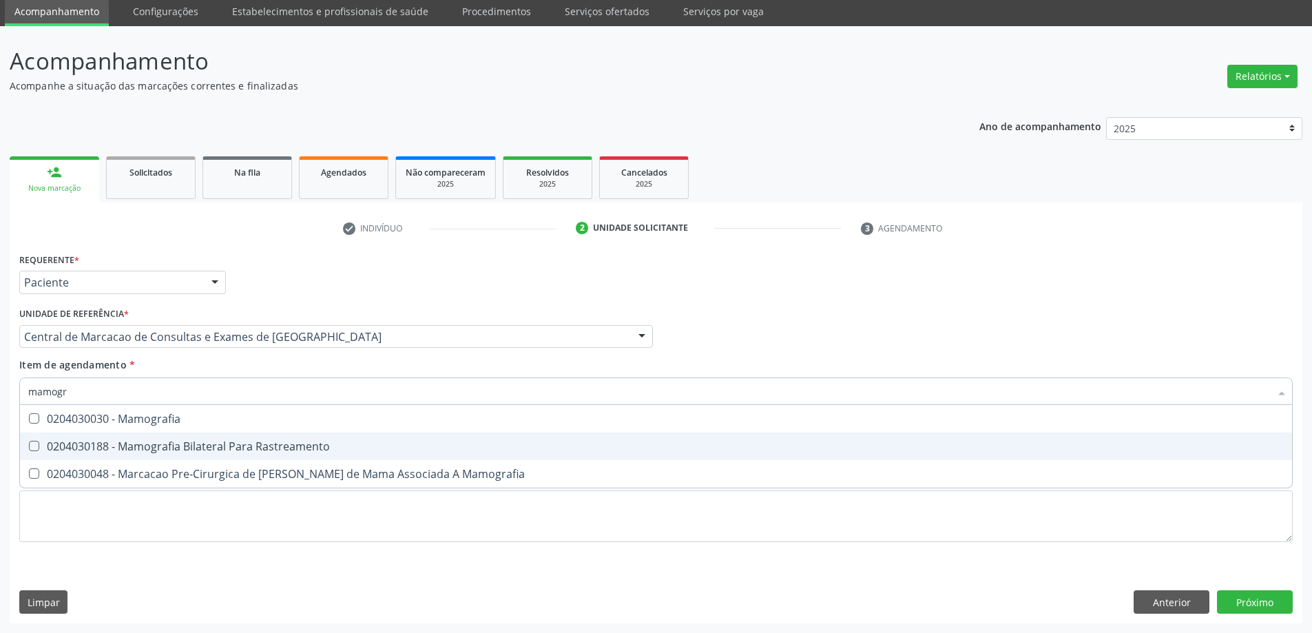
click at [233, 442] on div "0204030188 - Mamografia Bilateral Para Rastreamento" at bounding box center [656, 446] width 1256 height 11
checkbox Rastreamento "true"
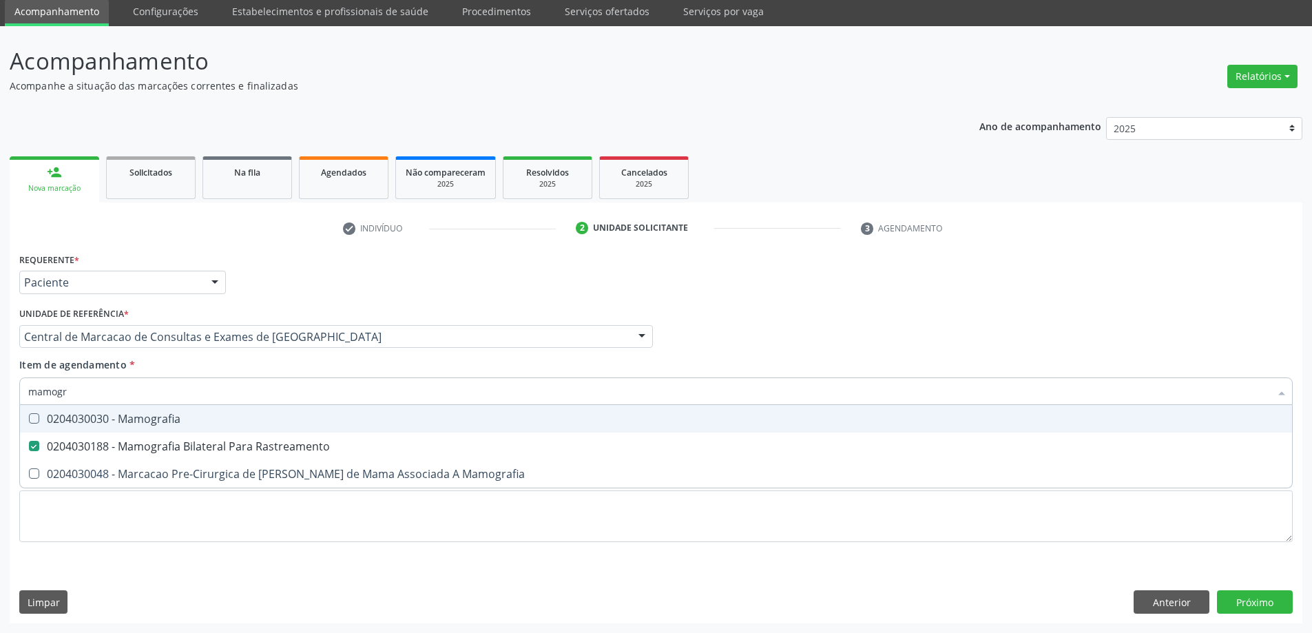
click at [818, 307] on div "Médico Solicitante Por favor, selecione a Unidade de Atendimento primeiro Nenhu…" at bounding box center [656, 331] width 1281 height 54
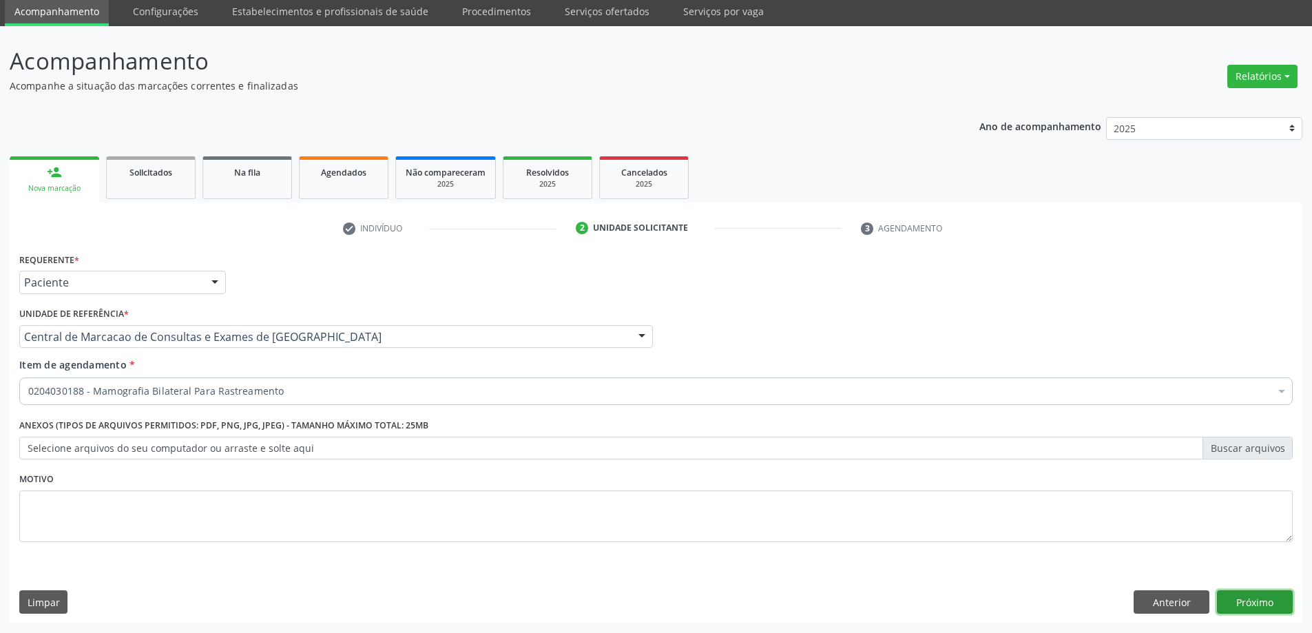
click at [1254, 612] on button "Próximo" at bounding box center [1255, 601] width 76 height 23
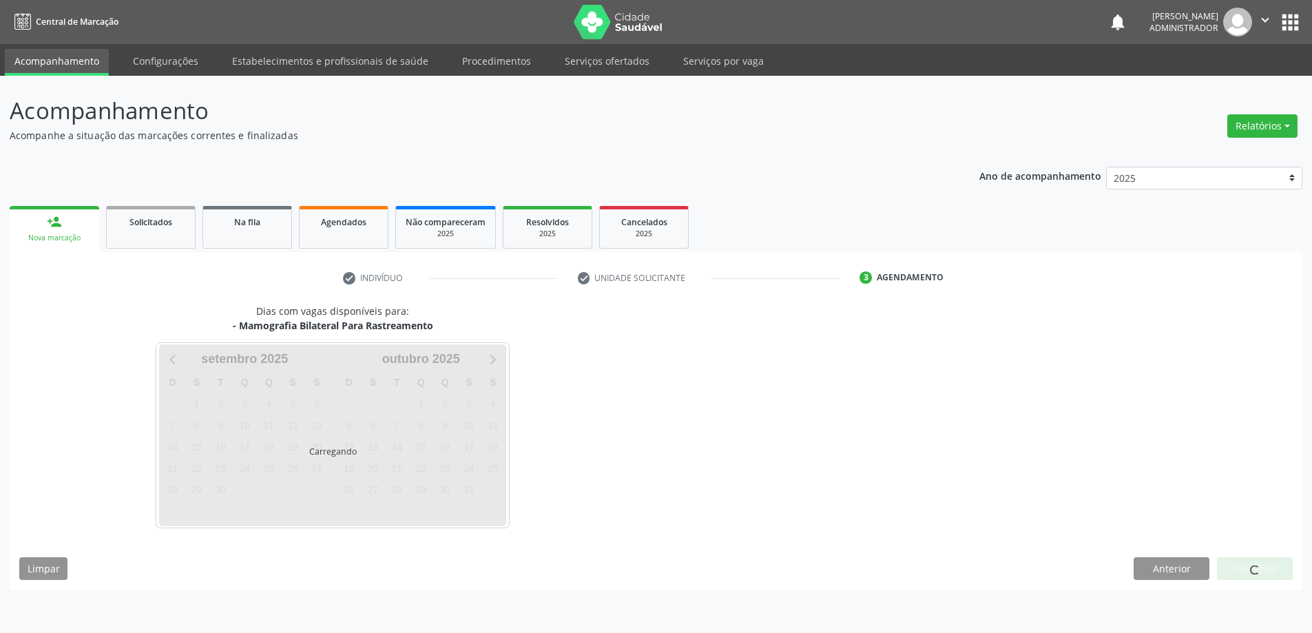
scroll to position [0, 0]
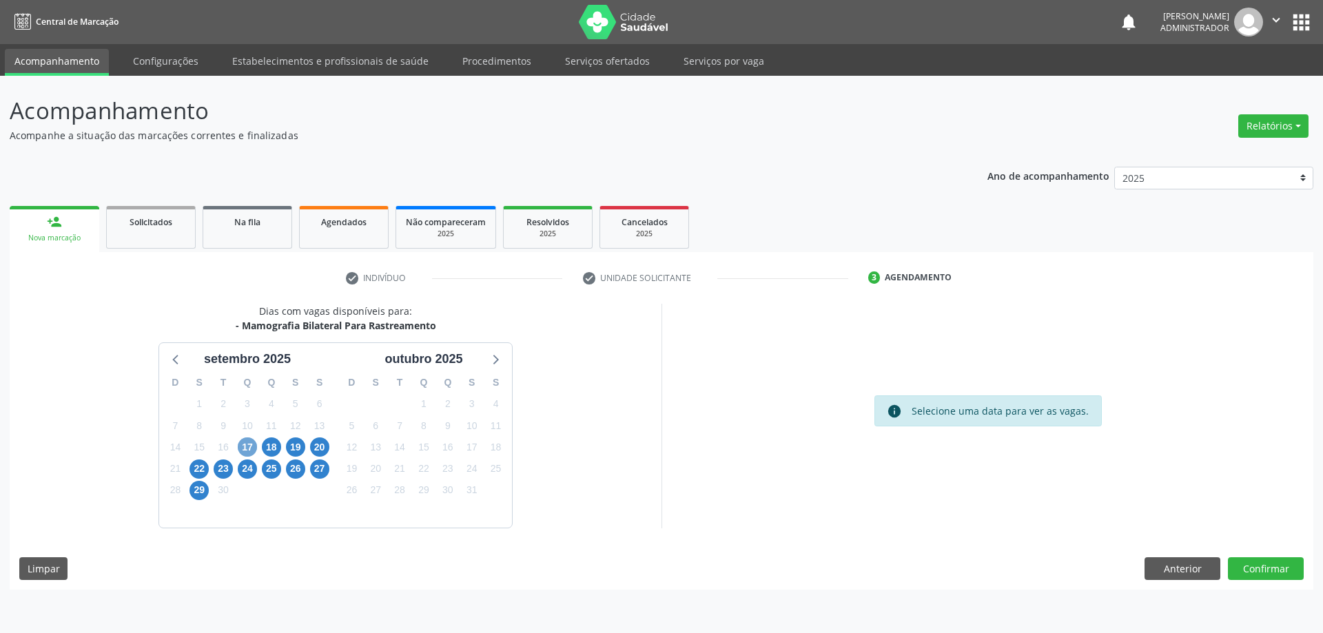
click at [247, 452] on span "17" at bounding box center [247, 446] width 19 height 19
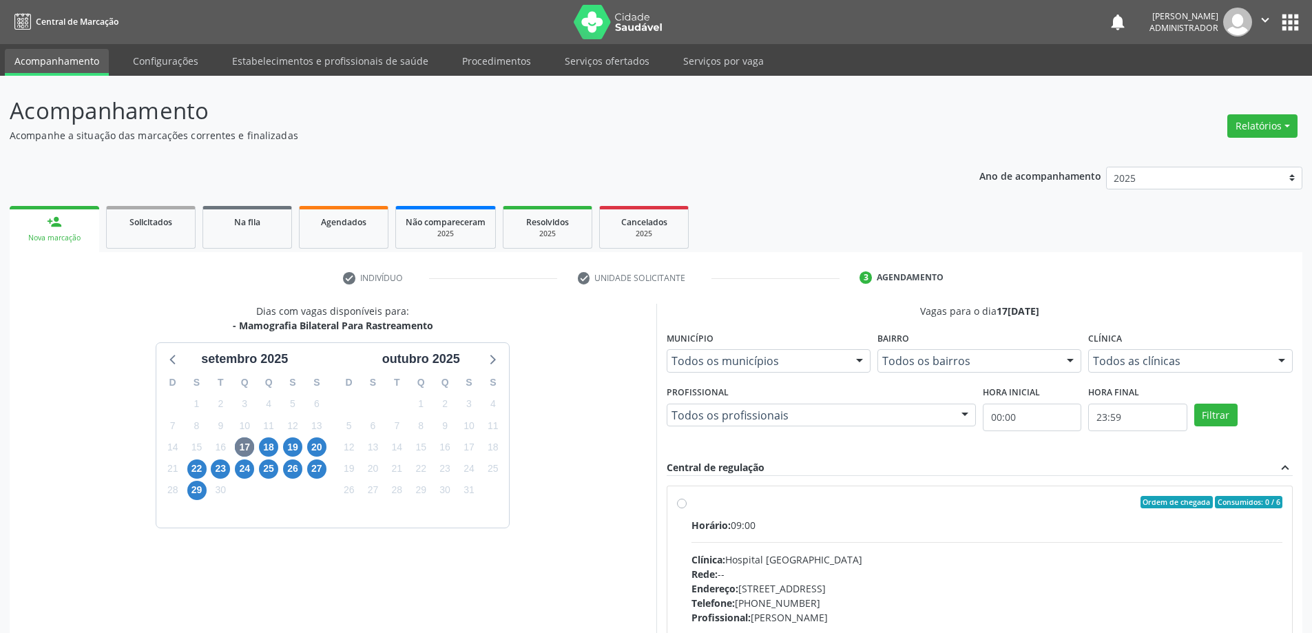
click at [920, 544] on div "Horário: 09:00 Clínica: Hospital Sao Francisco Rede: -- Endereço: Blocos, nº 25…" at bounding box center [988, 612] width 592 height 189
click at [687, 508] on input "Ordem de chegada Consumidos: 0 / 6 Horário: 09:00 Clínica: Hospital Sao Francis…" at bounding box center [682, 502] width 10 height 12
radio input "true"
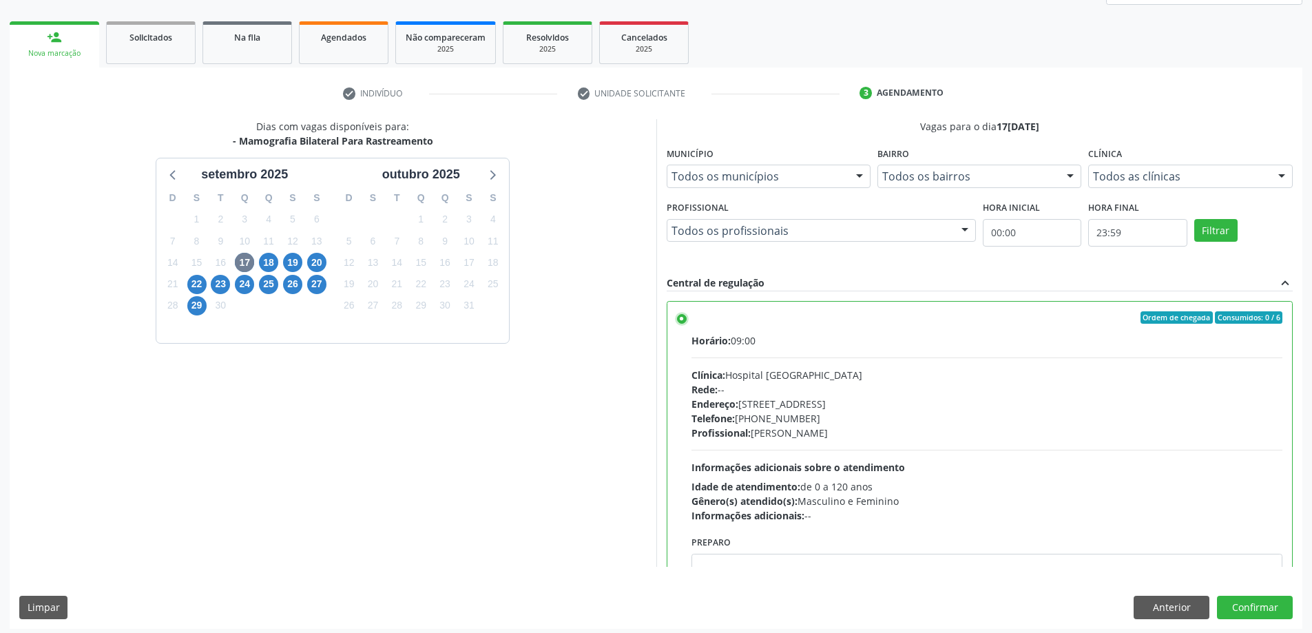
scroll to position [190, 0]
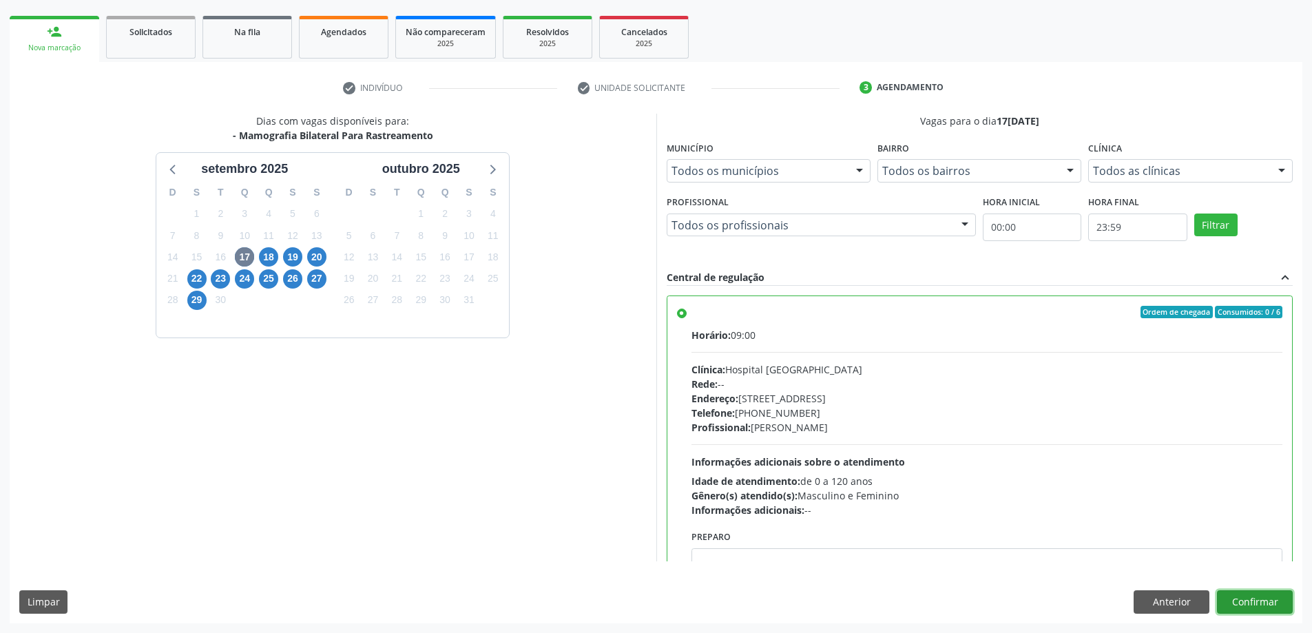
click at [1241, 596] on button "Confirmar" at bounding box center [1255, 601] width 76 height 23
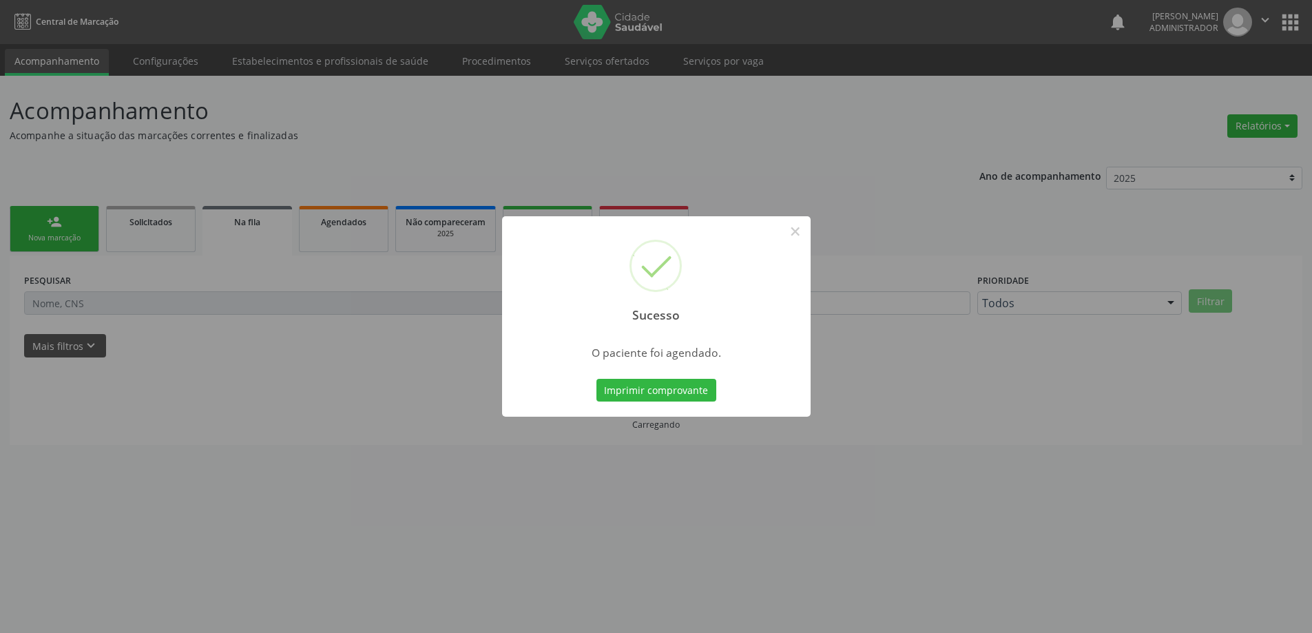
scroll to position [0, 0]
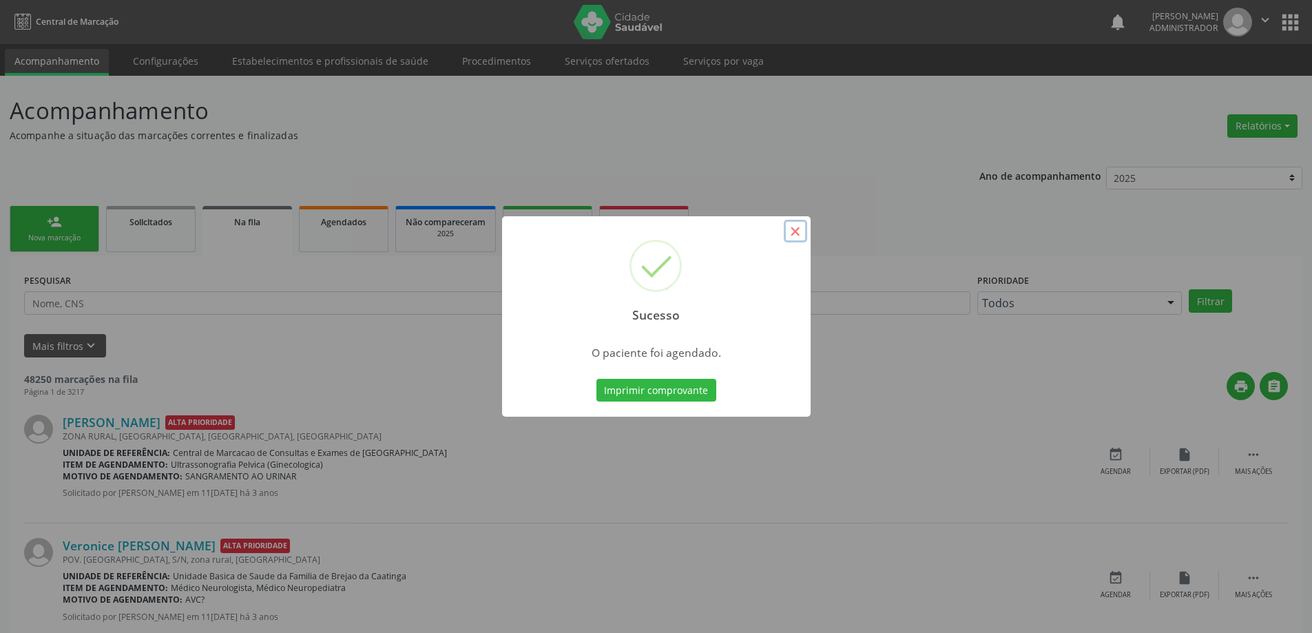
click at [788, 231] on button "×" at bounding box center [795, 231] width 23 height 23
